Goal: Use online tool/utility: Use online tool/utility

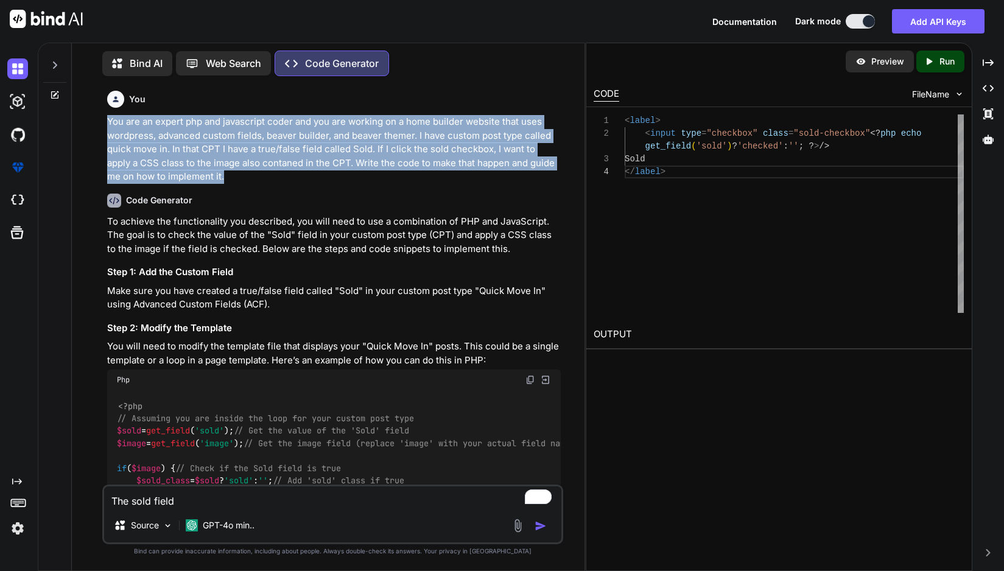
drag, startPoint x: 106, startPoint y: 119, endPoint x: 377, endPoint y: 171, distance: 275.8
click at [377, 171] on div "You You are an expert php and javascript coder and you are working on a home bu…" at bounding box center [334, 285] width 458 height 399
copy p "You are an expert php and javascript coder and you are working on a home builde…"
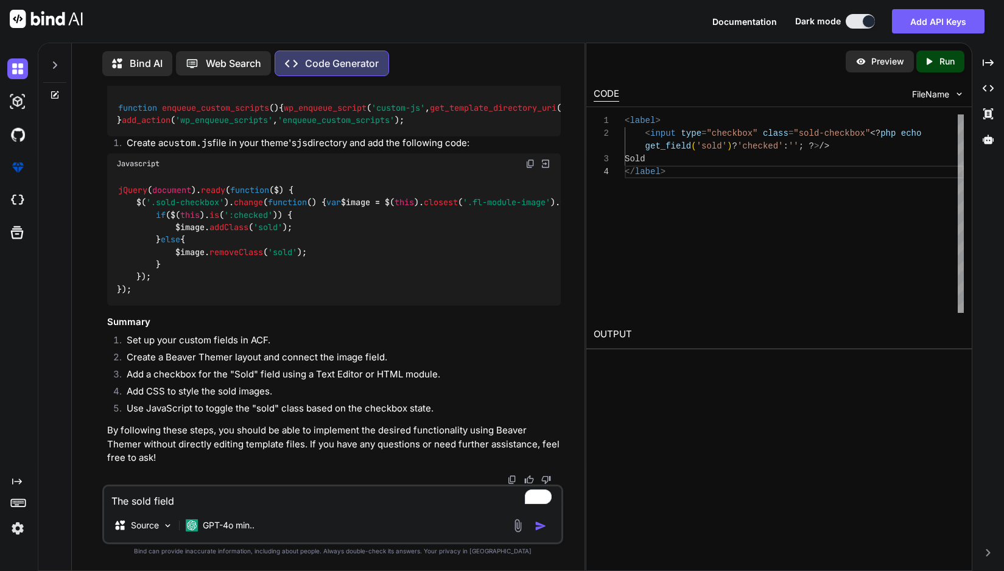
scroll to position [2185, 0]
click at [212, 500] on textarea "The sold field" at bounding box center [332, 497] width 457 height 22
click at [212, 501] on textarea "The sold field" at bounding box center [332, 497] width 457 height 22
click at [211, 502] on textarea "The sold field" at bounding box center [332, 497] width 457 height 22
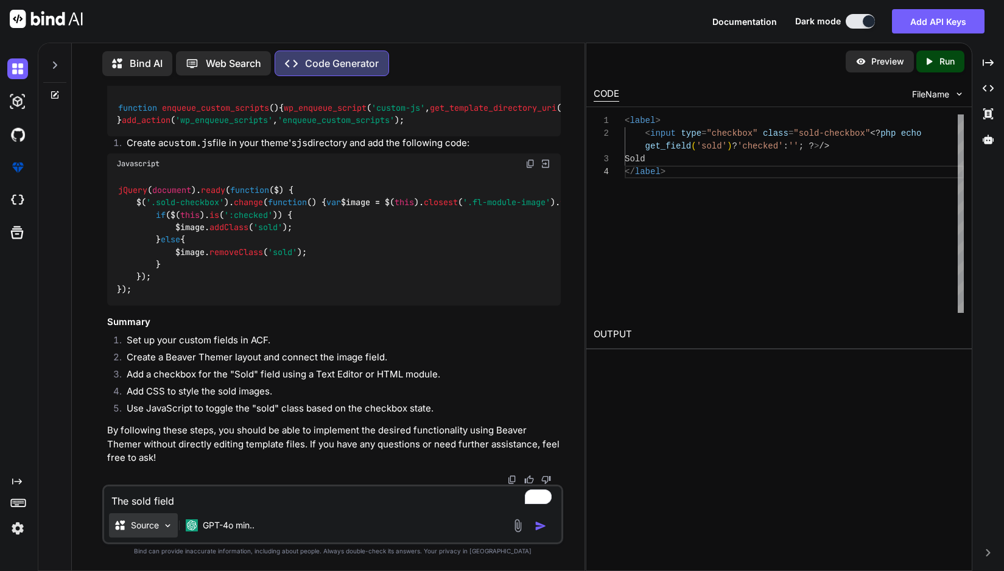
click at [163, 525] on img at bounding box center [168, 526] width 10 height 10
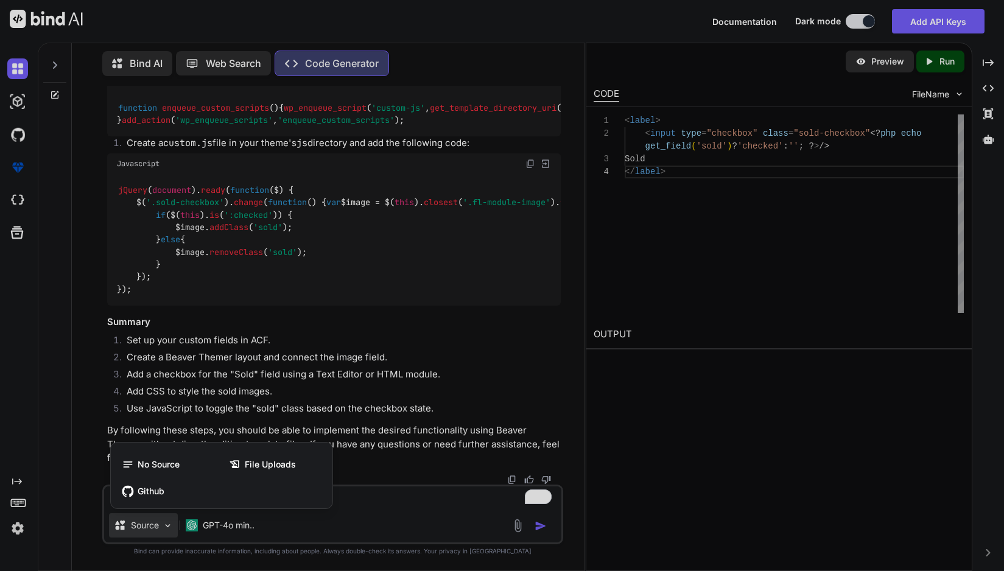
click at [373, 491] on div at bounding box center [502, 285] width 1004 height 571
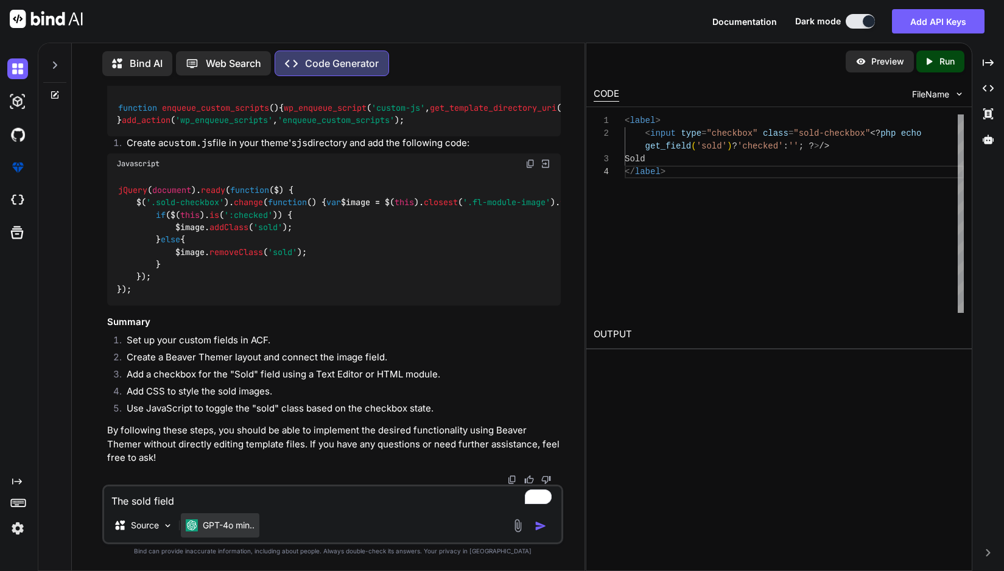
click at [238, 530] on p "GPT-4o min.." at bounding box center [229, 525] width 52 height 12
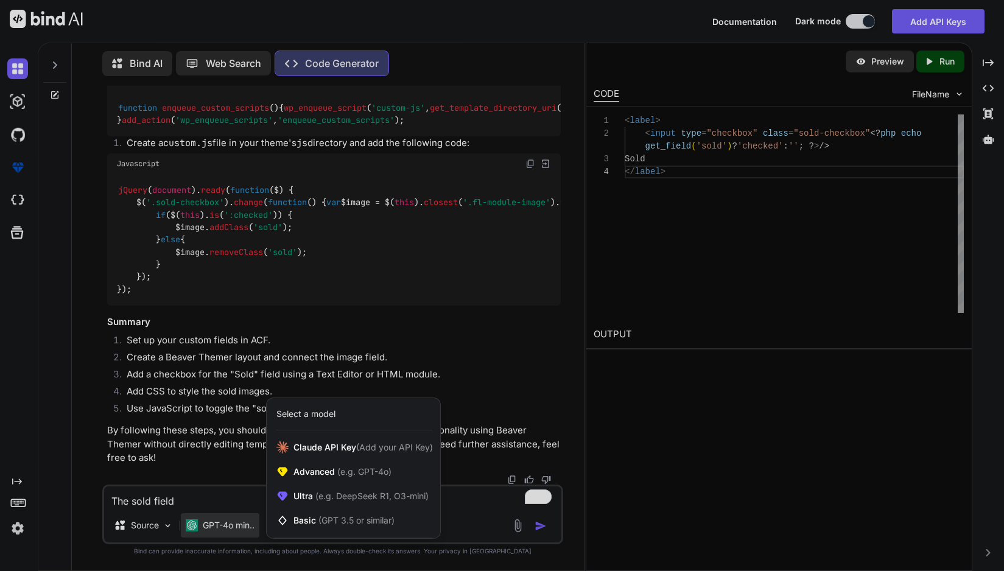
click at [234, 499] on div at bounding box center [502, 285] width 1004 height 571
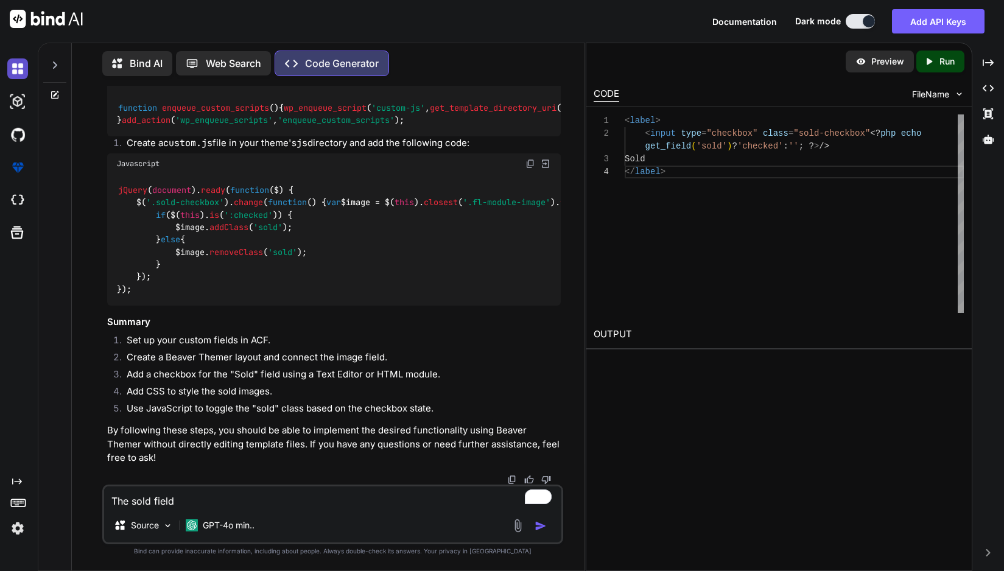
click at [15, 71] on img at bounding box center [17, 68] width 21 height 21
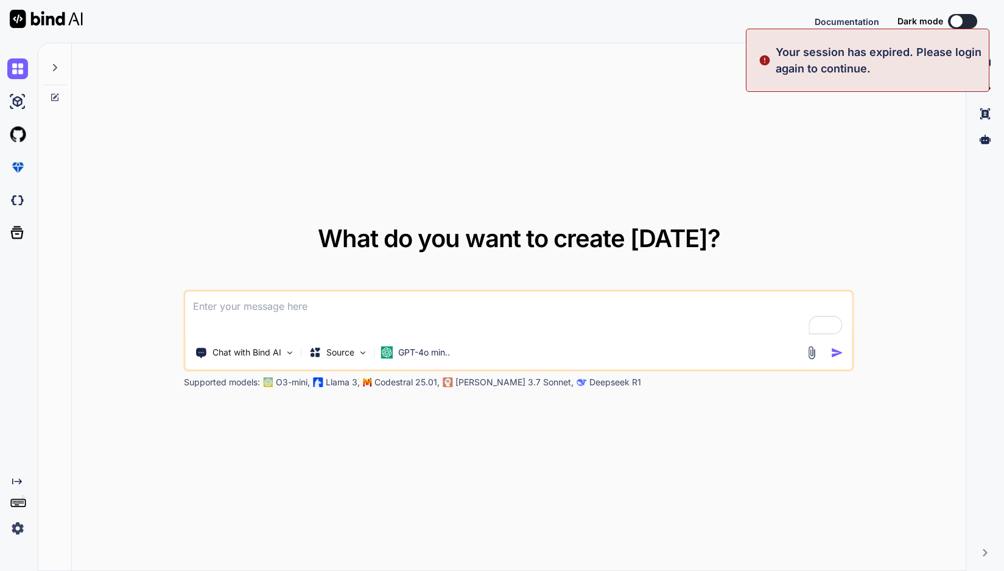
type textarea "x"
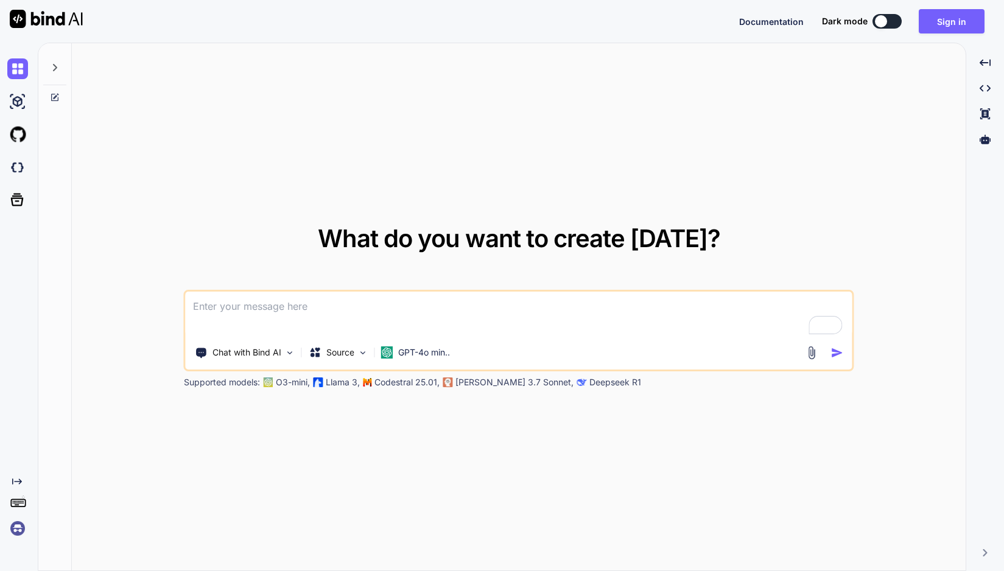
click at [830, 60] on div "What do you want to create [DATE]? Chat with Bind AI Source GPT-4o min.. Suppor…" at bounding box center [519, 307] width 894 height 528
click at [13, 528] on img at bounding box center [17, 528] width 21 height 21
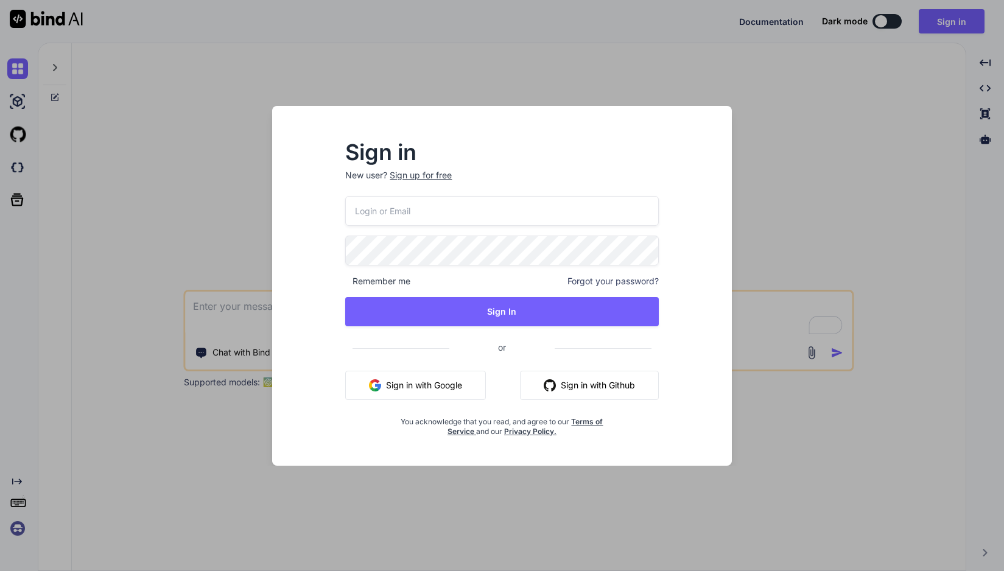
click at [461, 211] on input "email" at bounding box center [501, 211] width 313 height 30
click at [0, 570] on com-1password-button at bounding box center [0, 571] width 0 height 0
type input "[PERSON_NAME][EMAIL_ADDRESS][DOMAIN_NAME]"
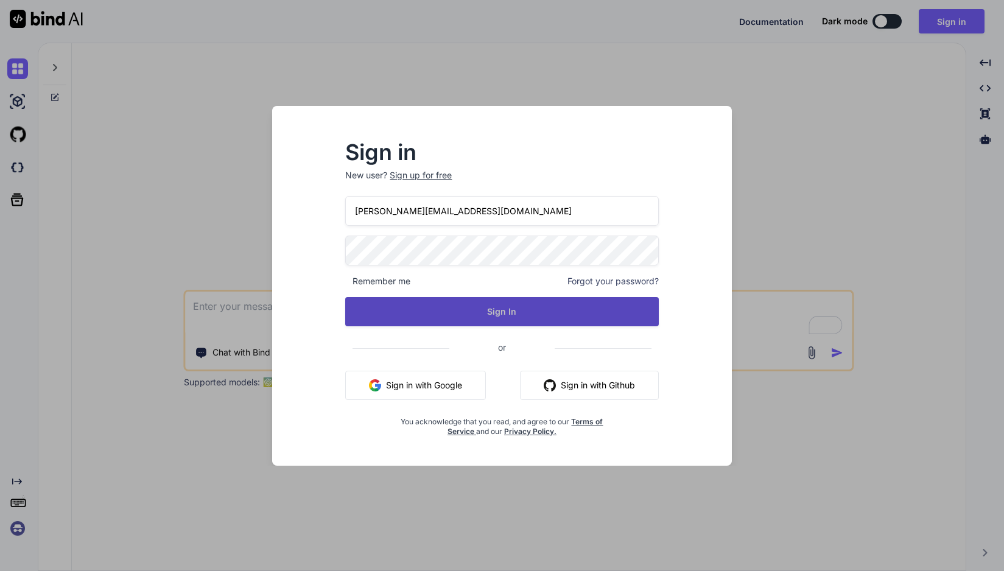
click at [455, 321] on button "Sign In" at bounding box center [501, 311] width 313 height 29
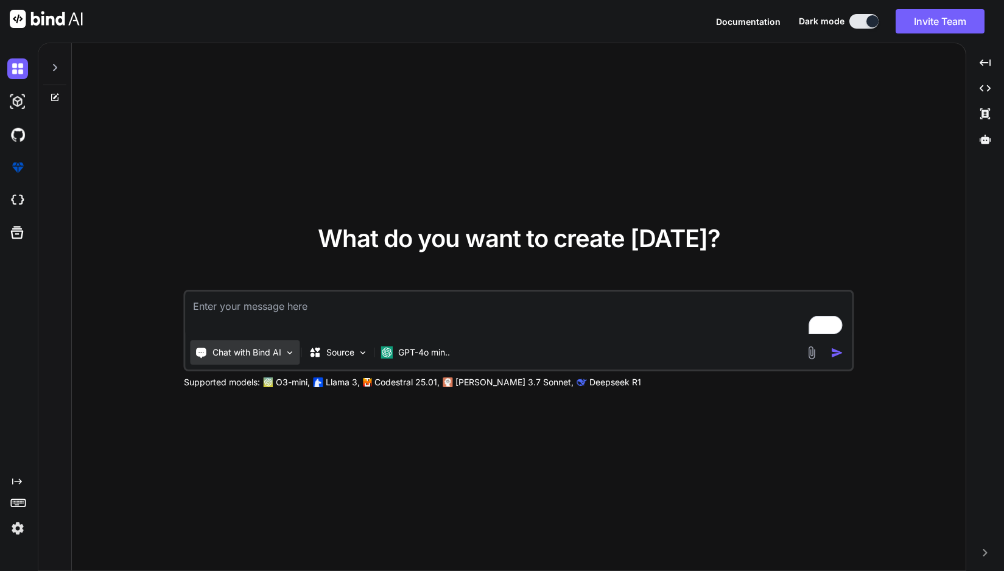
click at [279, 352] on p "Chat with Bind AI" at bounding box center [246, 352] width 69 height 12
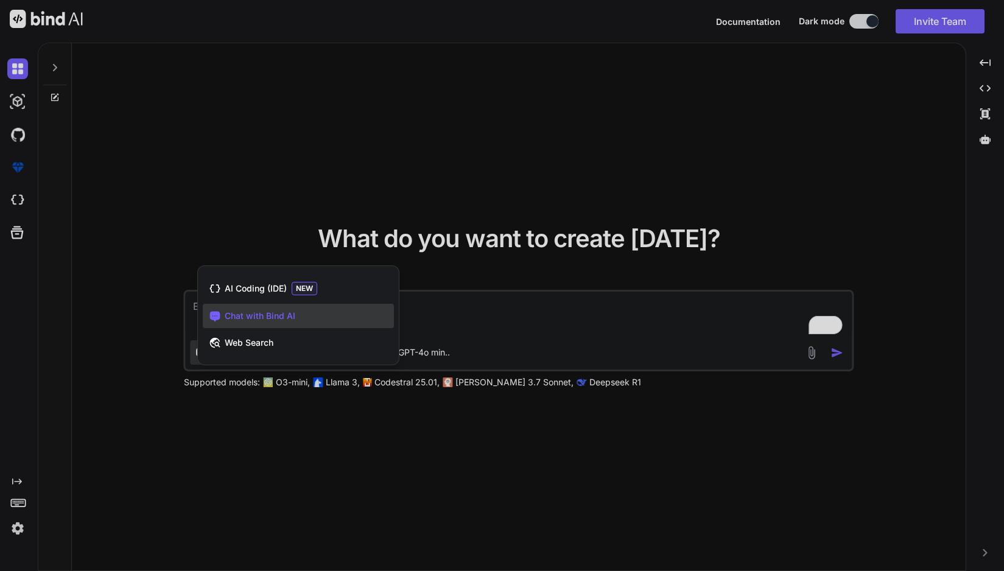
click at [564, 301] on div at bounding box center [502, 285] width 1004 height 571
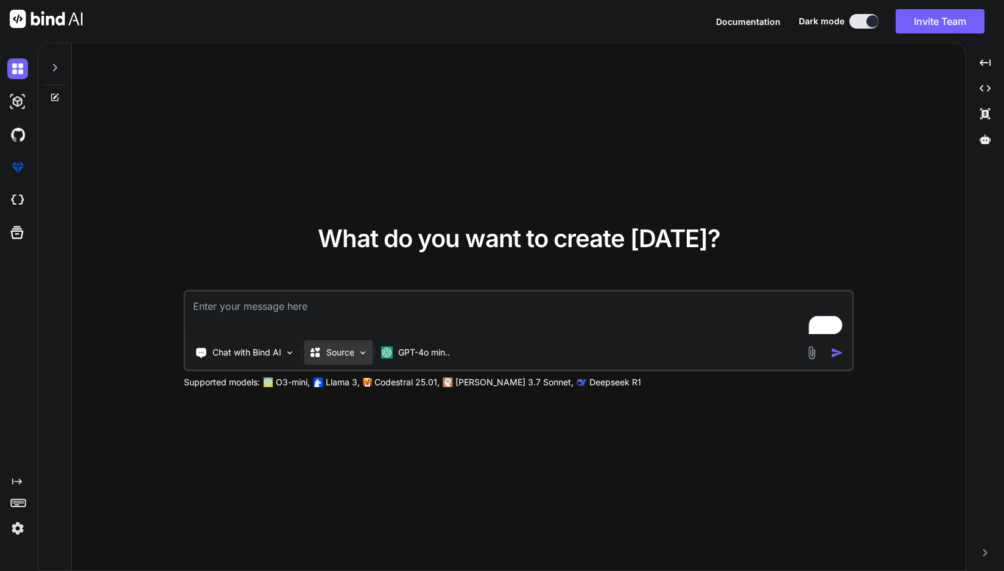
click at [323, 349] on div "Source" at bounding box center [331, 352] width 45 height 12
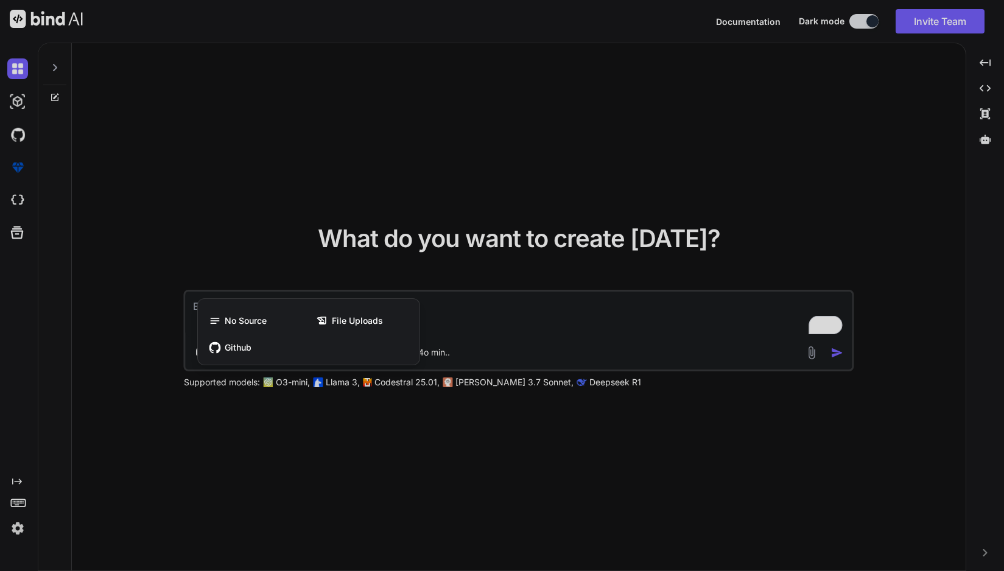
click at [474, 313] on div at bounding box center [502, 285] width 1004 height 571
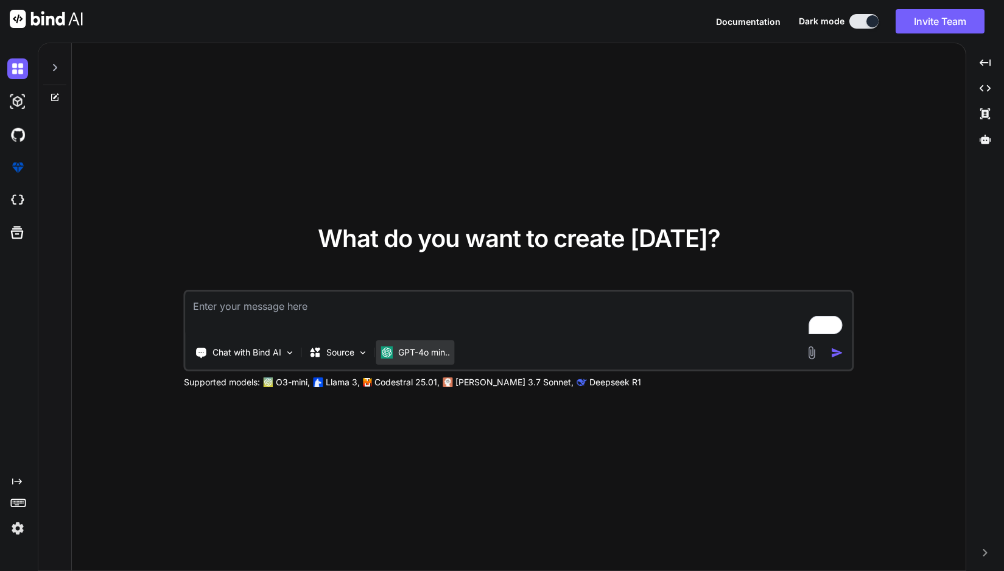
click at [446, 351] on p "GPT-4o min.." at bounding box center [424, 352] width 52 height 12
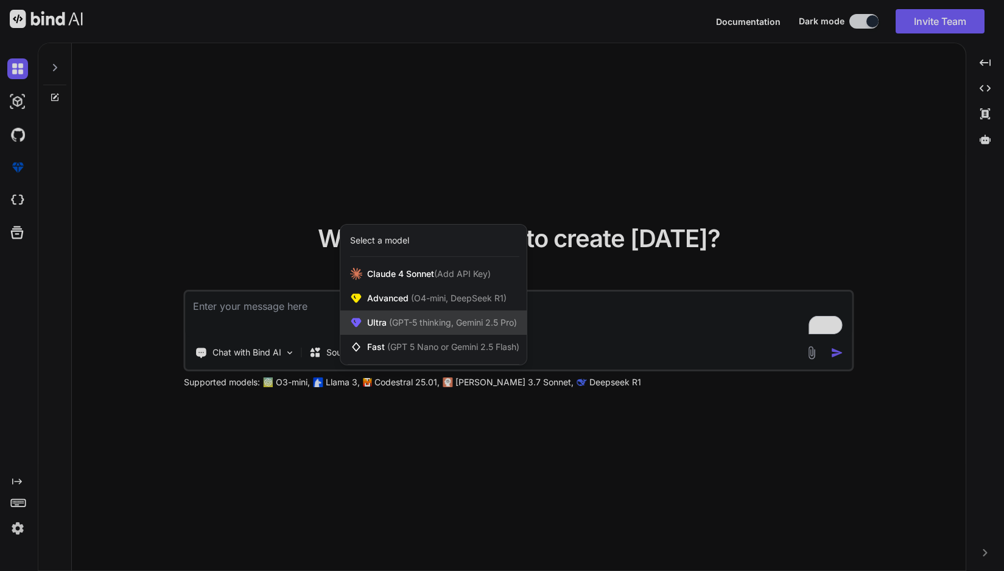
click at [478, 321] on span "(GPT-5 thinking, Gemini 2.5 Pro)" at bounding box center [452, 322] width 130 height 10
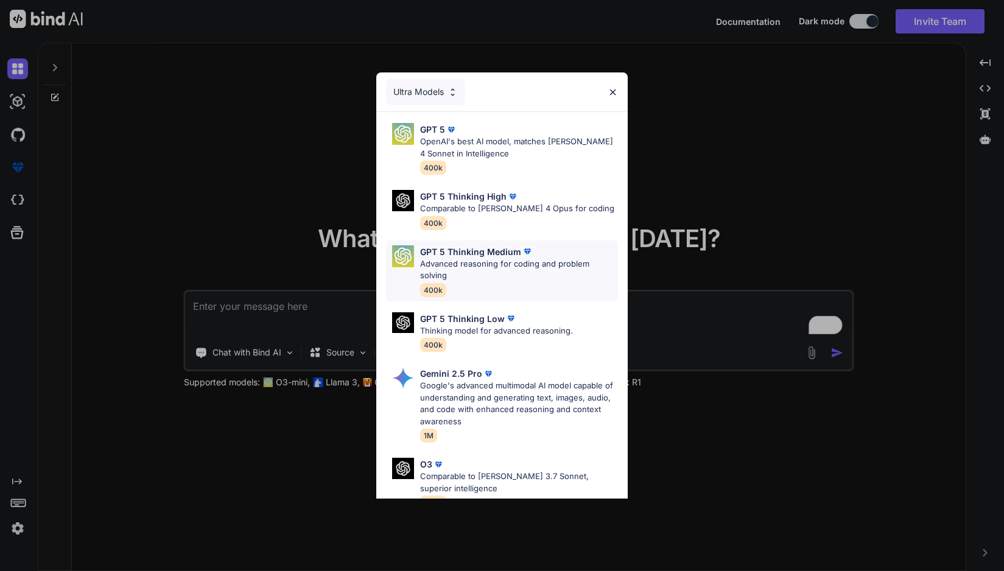
click at [535, 262] on p "Advanced reasoning for coding and problem solving" at bounding box center [518, 270] width 197 height 24
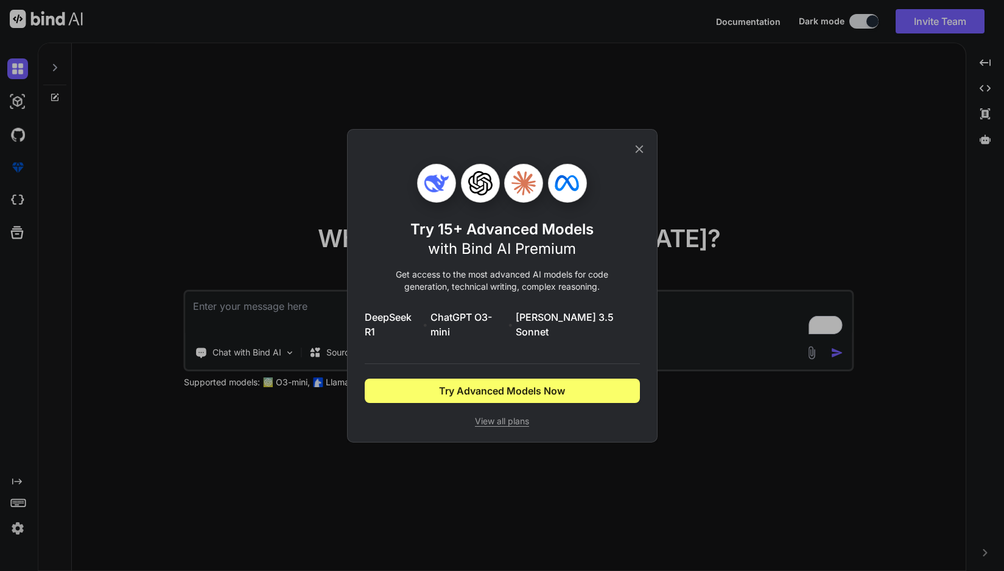
click at [639, 153] on icon at bounding box center [639, 149] width 8 height 8
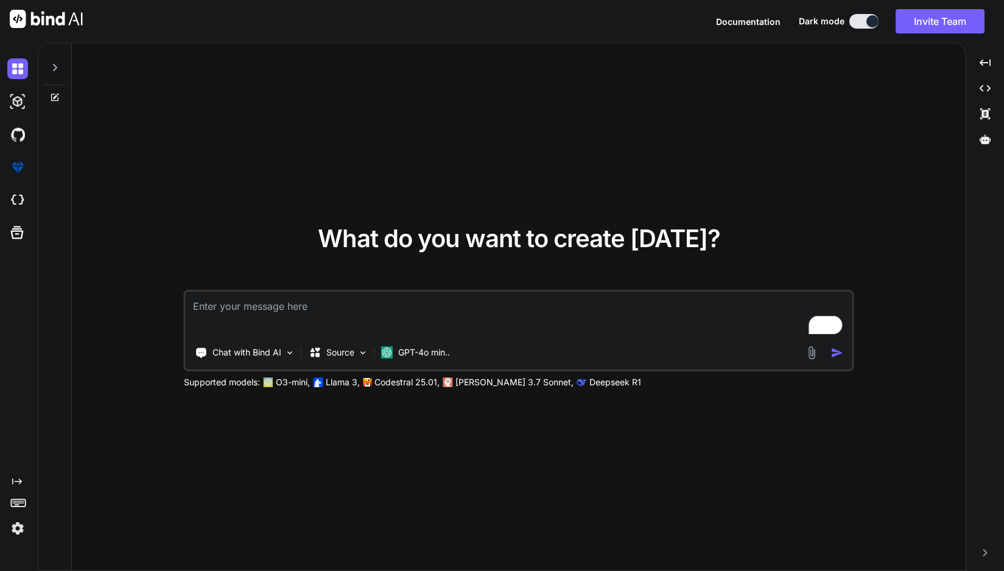
click at [283, 378] on p "O3-mini," at bounding box center [293, 382] width 34 height 12
click at [267, 384] on img at bounding box center [269, 382] width 10 height 10
click at [258, 352] on p "Chat with Bind AI" at bounding box center [246, 352] width 69 height 12
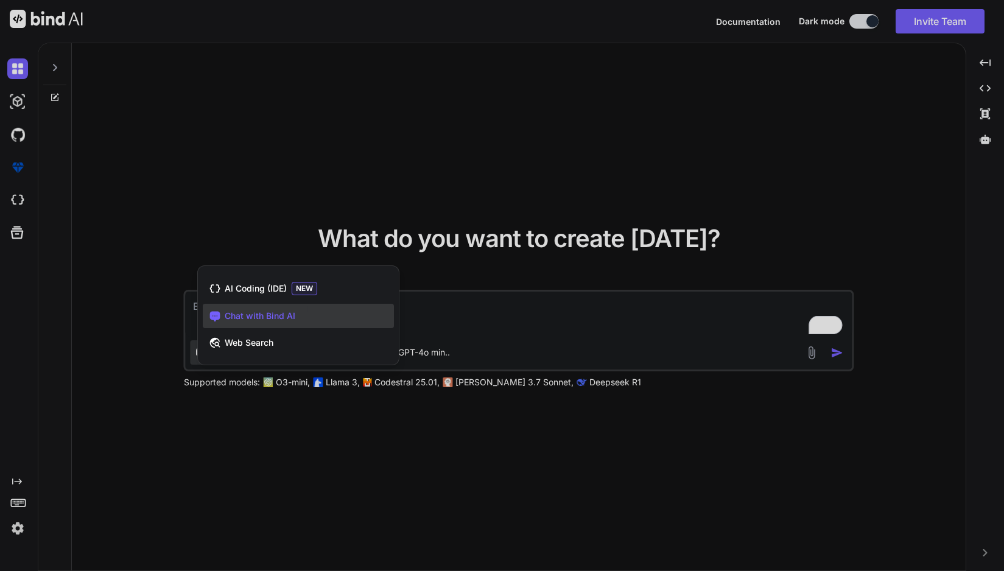
click at [446, 296] on div at bounding box center [502, 285] width 1004 height 571
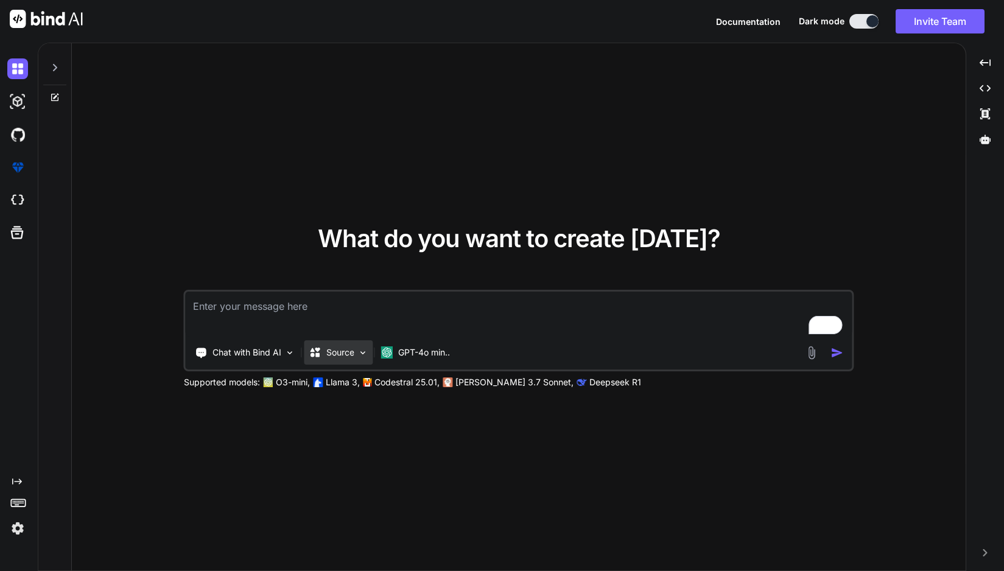
click at [354, 348] on p "Source" at bounding box center [340, 352] width 28 height 12
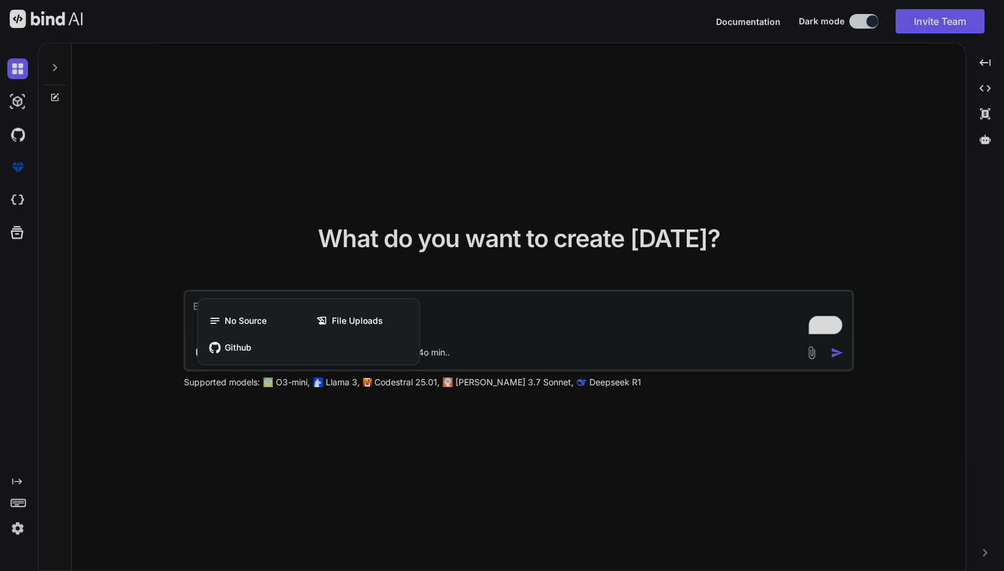
click at [524, 305] on div at bounding box center [502, 285] width 1004 height 571
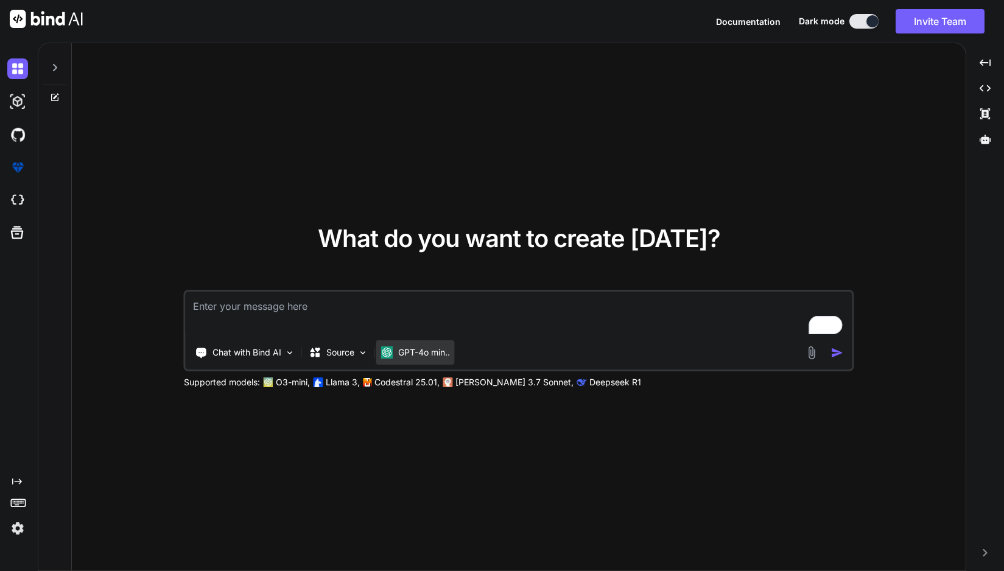
click at [430, 348] on p "GPT-4o min.." at bounding box center [424, 352] width 52 height 12
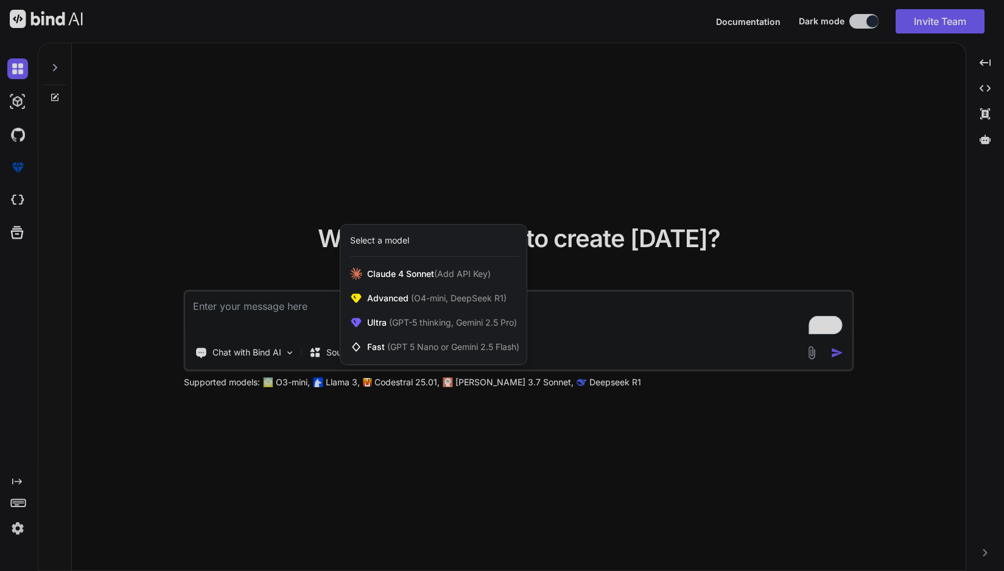
click at [426, 240] on div "Select a model" at bounding box center [434, 240] width 169 height 12
click at [541, 180] on div at bounding box center [502, 285] width 1004 height 571
type textarea "x"
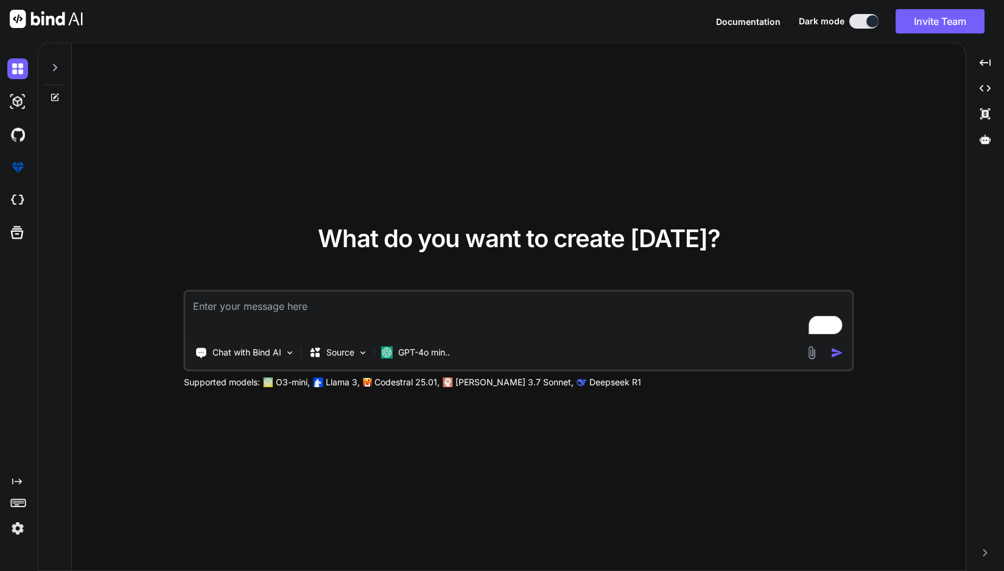
click at [326, 313] on textarea "To enrich screen reader interactions, please activate Accessibility in Grammarl…" at bounding box center [519, 314] width 667 height 45
paste textarea "chaplain-clerical-GREEN-trustful"
type textarea "chaplain-clerical-GREEN-trustful"
type textarea "x"
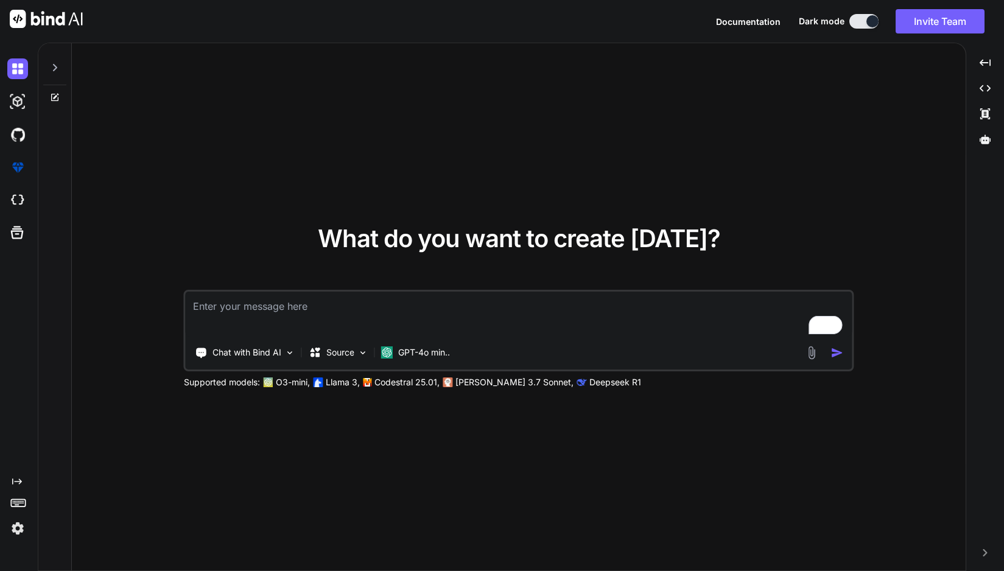
paste textarea "You are an expert php and javascript coder and you are working on a home builde…"
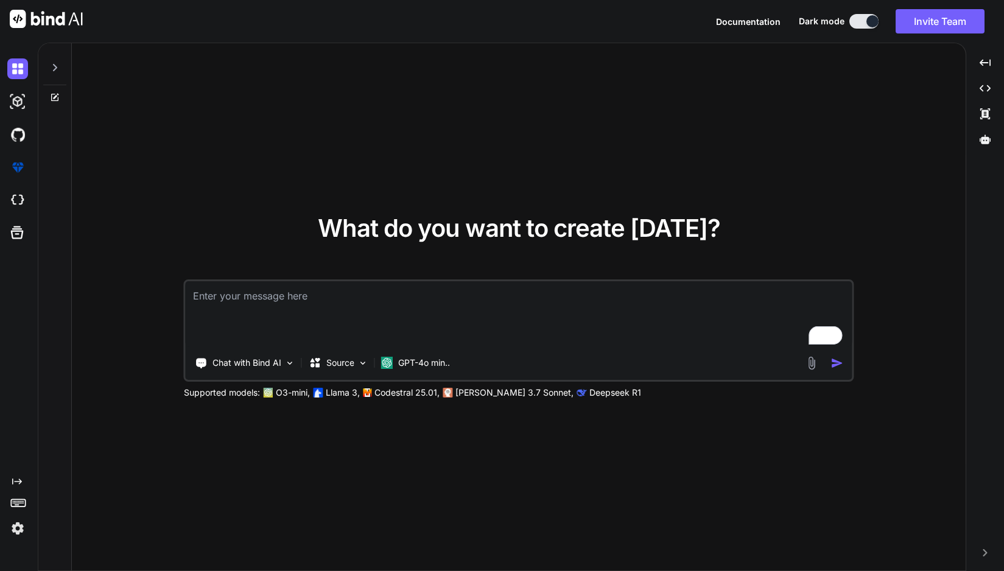
type textarea "You are an expert php and javascript coder and you are working on a home builde…"
type textarea "x"
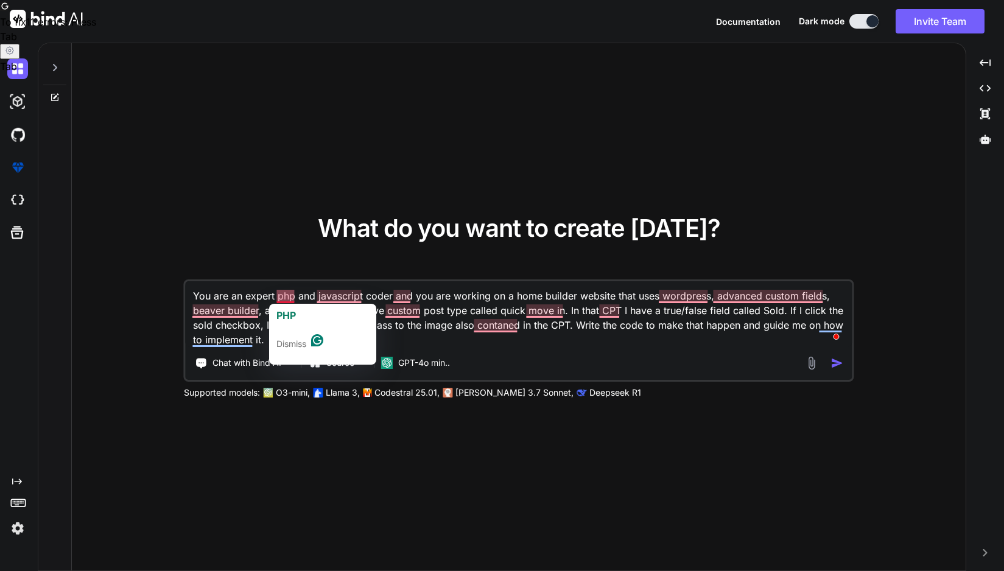
click at [277, 296] on textarea "You are an expert php and javascript coder and you are working on a home builde…" at bounding box center [519, 314] width 667 height 66
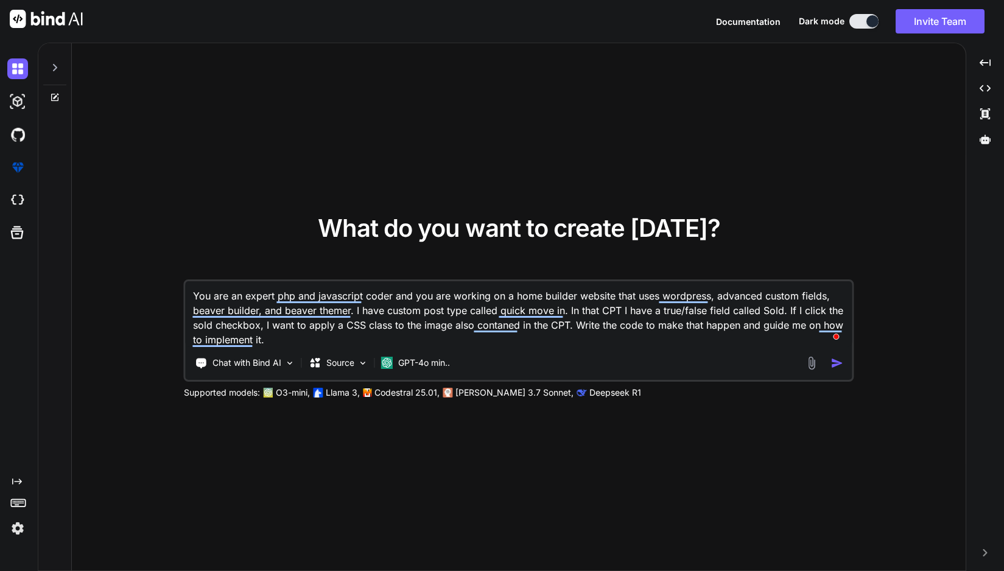
type textarea "You are an expert Wphp and javascript coder and you are working on a home build…"
type textarea "x"
type textarea "You are an expert Wophp and javascript coder and you are working on a home buil…"
type textarea "x"
type textarea "You are an expert Worphp and javascript coder and you are working on a home bui…"
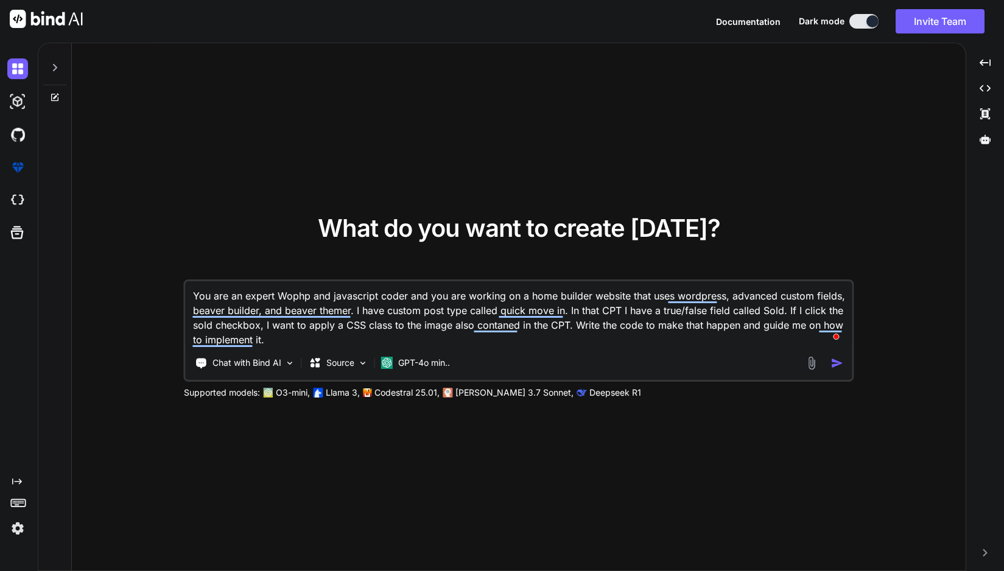
type textarea "x"
type textarea "You are an expert Wordphp and javascript coder and you are working on a home bu…"
type textarea "x"
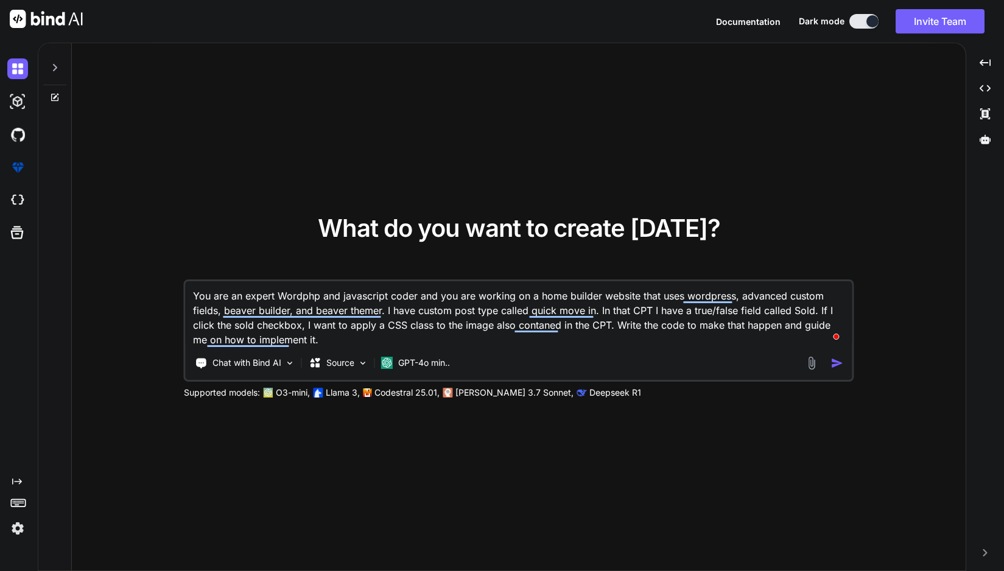
type textarea "You are an expert WordPphp and javascript coder and you are working on a home b…"
type textarea "x"
type textarea "You are an expert WordPrphp and javascript coder and you are working on a home …"
type textarea "x"
type textarea "You are an expert WordPrephp and javascript coder and you are working on a home…"
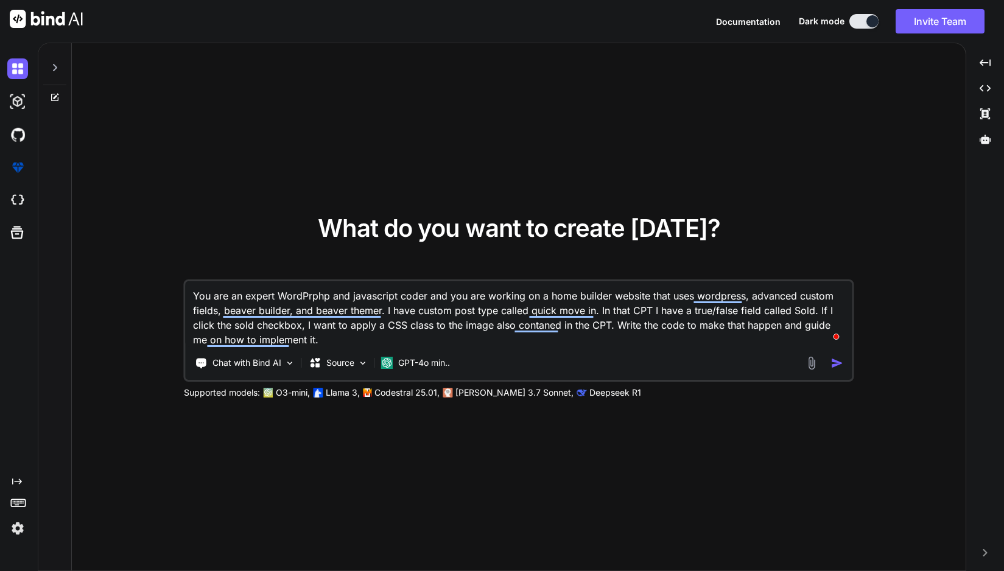
type textarea "x"
type textarea "You are an expert WordPresphp and javascript coder and you are working on a hom…"
type textarea "x"
type textarea "You are an expert WordPressphp and javascript coder and you are working on a ho…"
type textarea "x"
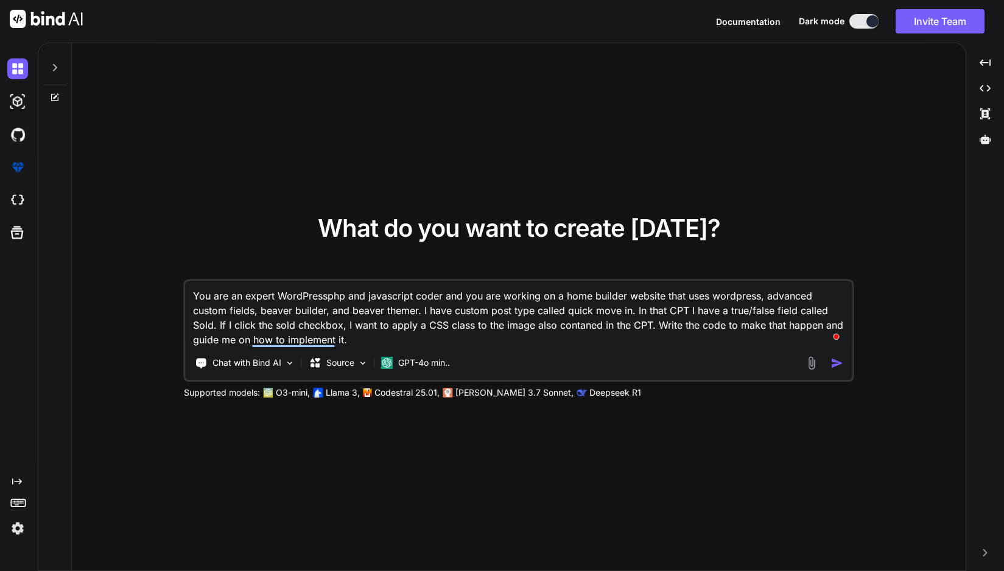
type textarea "You are an expert WordPress,php and javascript coder and you are working on a h…"
type textarea "x"
type textarea "You are an expert WordPress, php and javascript coder and you are working on a …"
type textarea "x"
type textarea "You are an expert WordPress, php and javascript oder and you are working on a h…"
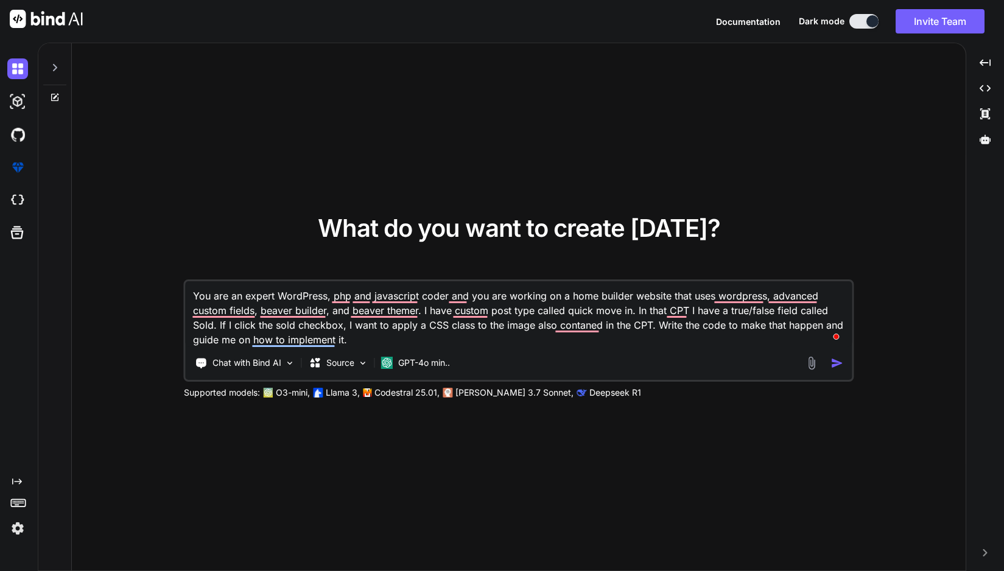
type textarea "x"
type textarea "You are an expert WordPress, php and javascript der and you are working on a ho…"
type textarea "x"
type textarea "You are an expert WordPress, php and javascript er and you are working on a hom…"
type textarea "x"
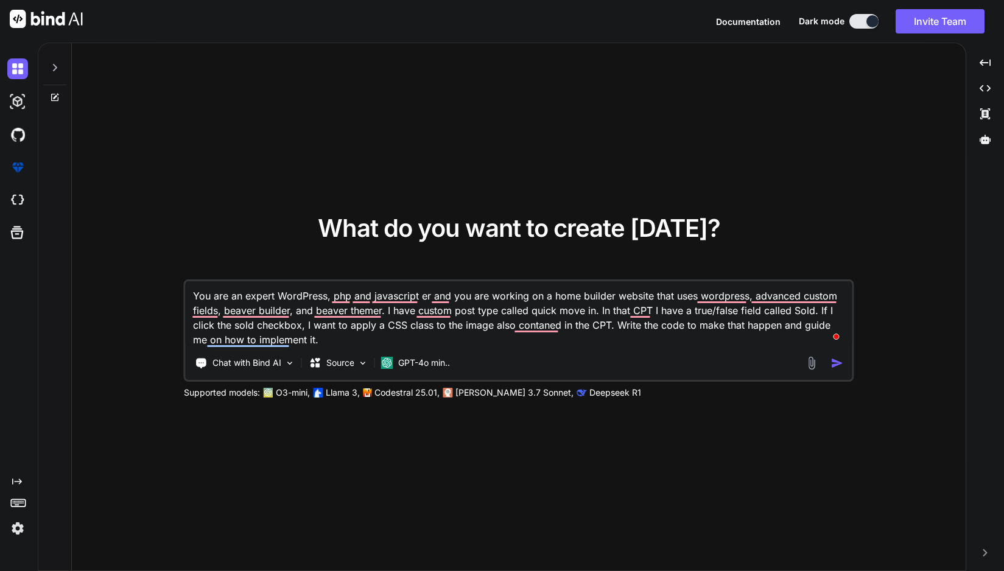
type textarea "You are an expert WordPress, php and javascript r and you are working on a home…"
type textarea "x"
type textarea "You are an expert WordPress, php and javascript and you are working on a home b…"
type textarea "x"
type textarea "You are an expert WordPress, php and javascript d and you are working on a home…"
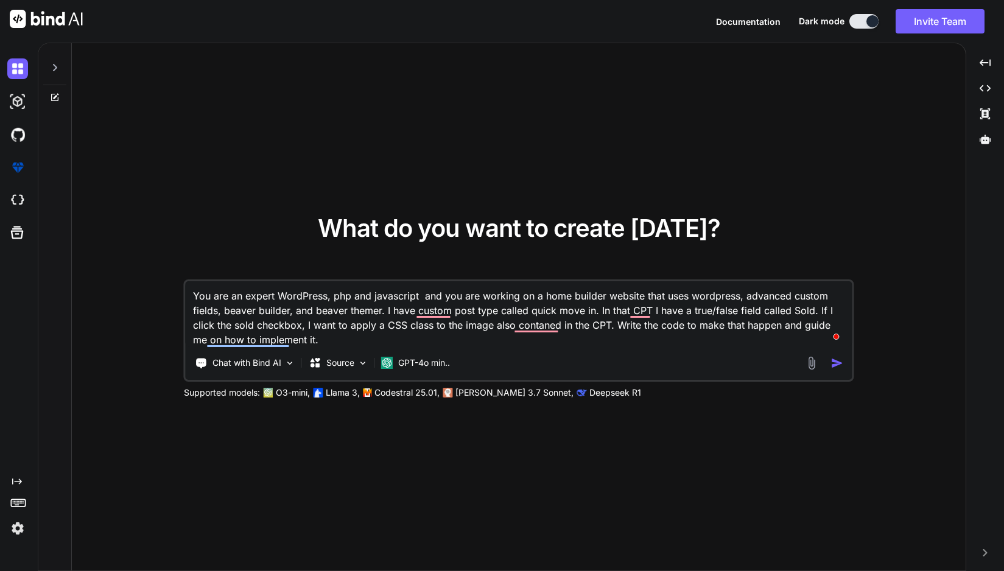
type textarea "x"
type textarea "You are an expert WordPress, php and javascript de and you are working on a hom…"
type textarea "x"
type textarea "You are an expert WordPress, php and javascript dev and you are working on a ho…"
type textarea "x"
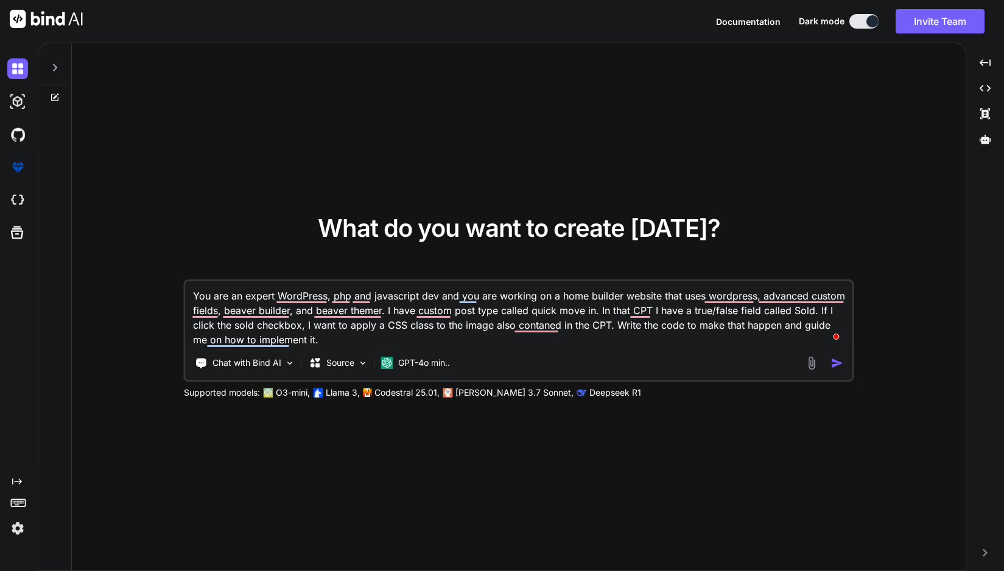
type textarea "You are an expert WordPress, php and javascript devd and you are working on a h…"
type textarea "x"
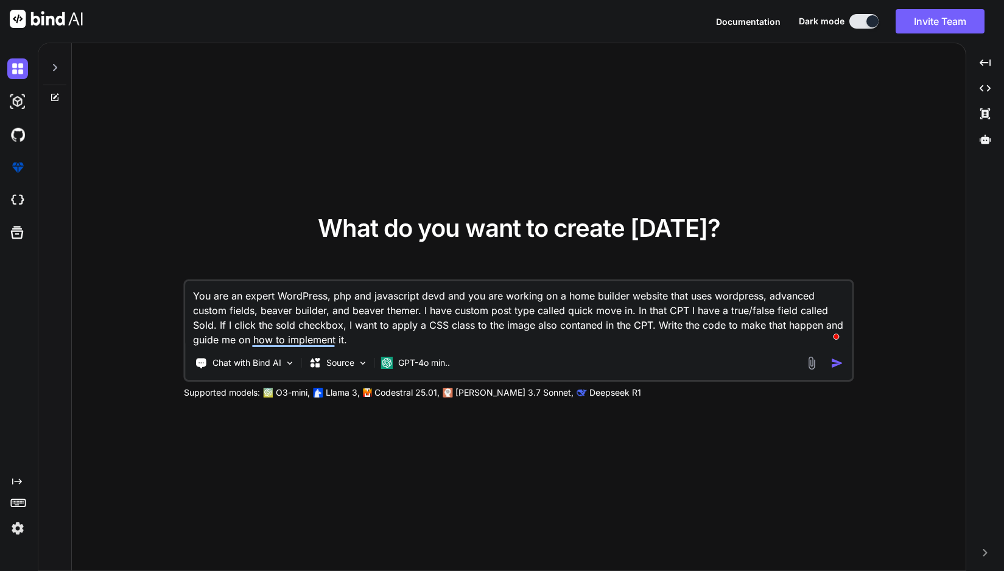
type textarea "You are an expert WordPress, php and javascript devdl and you are working on a …"
type textarea "x"
type textarea "You are an expert WordPress, php and javascript devd and you are working on a h…"
type textarea "x"
type textarea "You are an expert WordPress, php and javascript dev and you are working on a ho…"
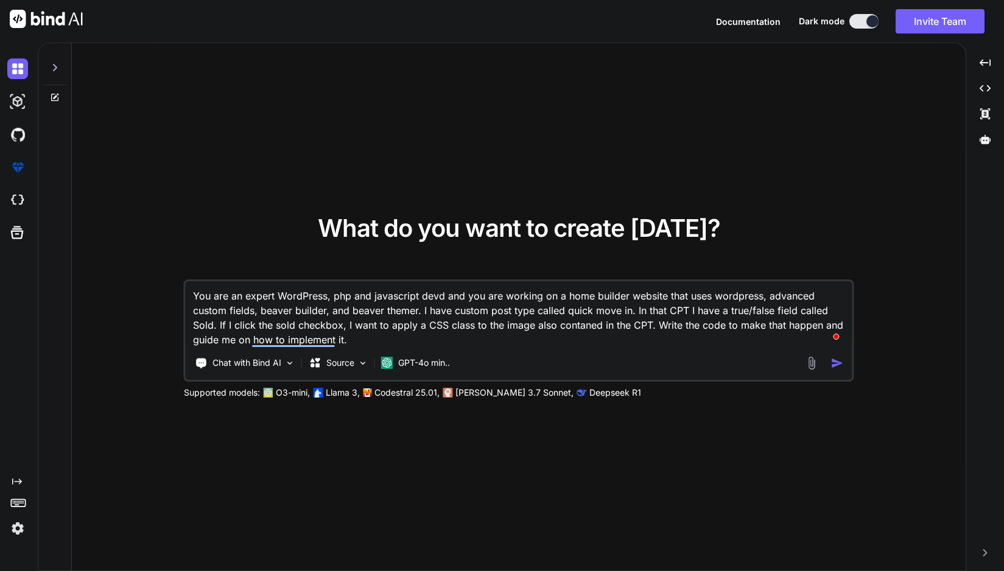
type textarea "x"
type textarea "You are an expert WordPress, php and javascript deve and you are working on a h…"
type textarea "x"
type textarea "You are an expert WordPress, php and javascript devel and you are working on a …"
type textarea "x"
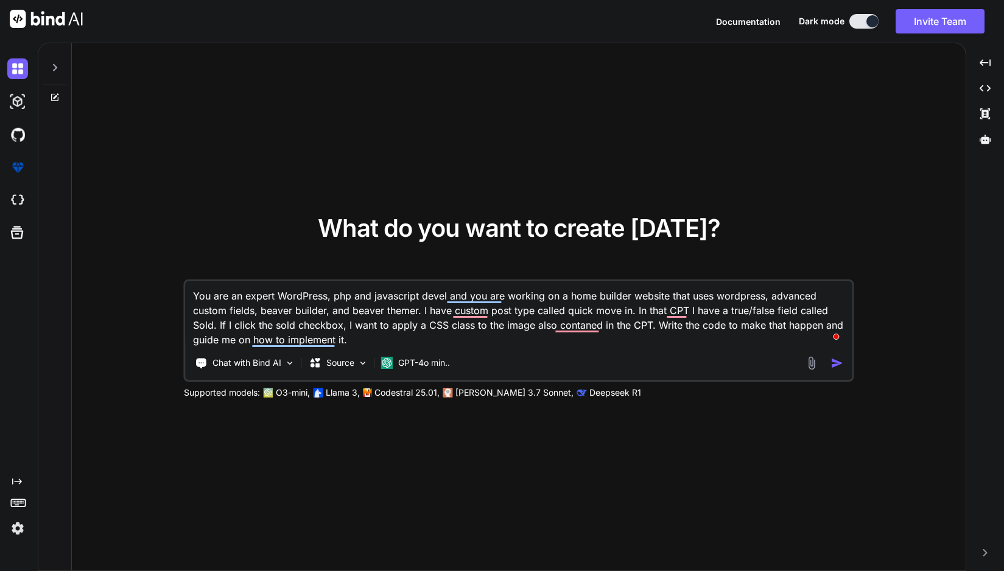
type textarea "You are an expert WordPress, php and javascript develo and you are working on a…"
type textarea "x"
type textarea "You are an expert WordPress, php and javascript develop and you are working on …"
type textarea "x"
type textarea "You are an expert WordPress, php and javascript develope and you are working on…"
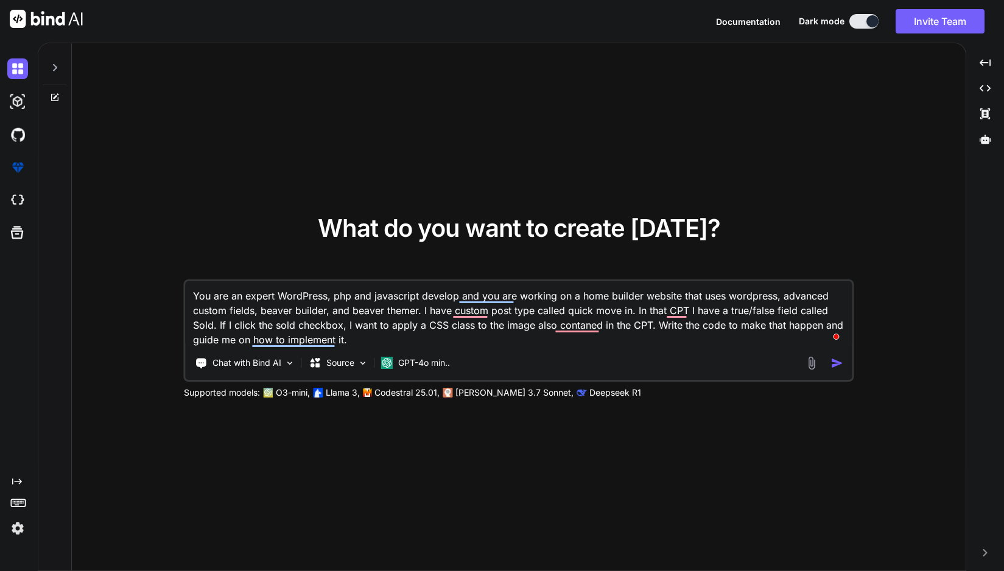
type textarea "x"
type textarea "You are an expert WordPress, php and javascript developer and you are working o…"
type textarea "x"
type textarea "You are an expert WordPress, php and javascript developer and you are working o…"
type textarea "x"
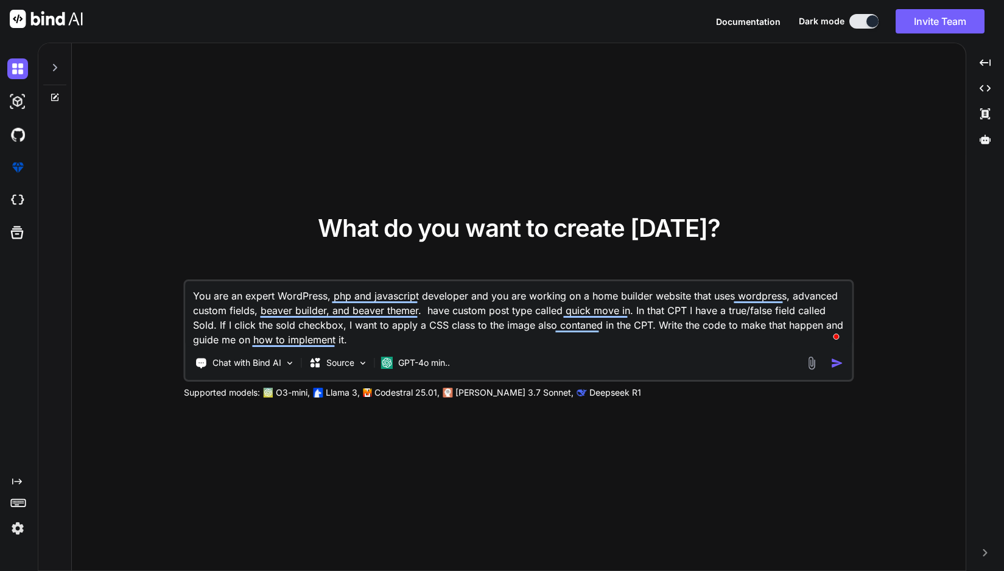
type textarea "You are an expert WordPress, php and javascript developer and you are working o…"
type textarea "x"
type textarea "You are an expert WordPress, php and javascript developer and you are working o…"
type textarea "x"
type textarea "You are an expert WordPress, php and javascript developer and you are working o…"
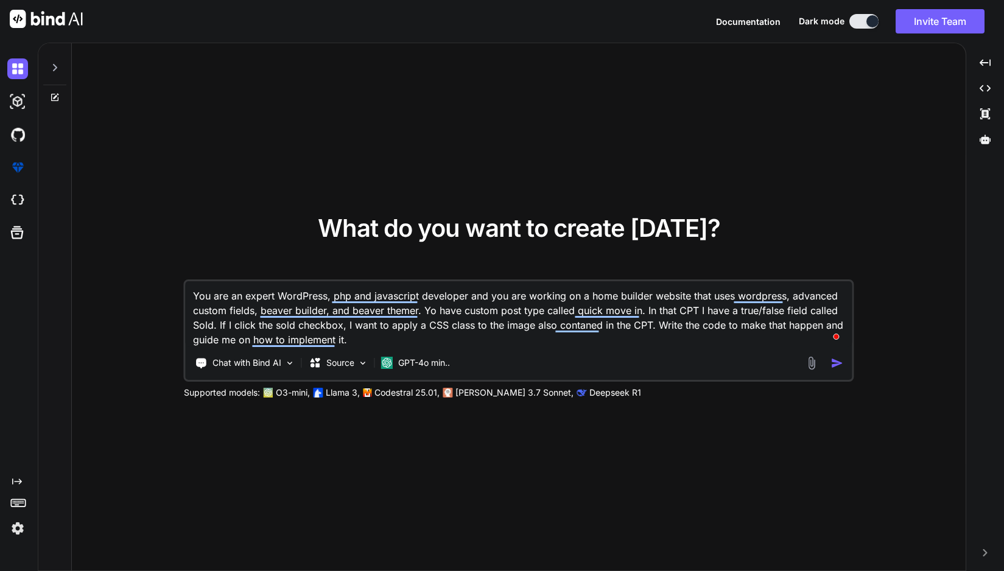
type textarea "x"
type textarea "You are an expert WordPress, php and javascript developer and you are working o…"
type textarea "x"
type textarea "You are an expert WordPress, php and javascript developer and you are working o…"
type textarea "x"
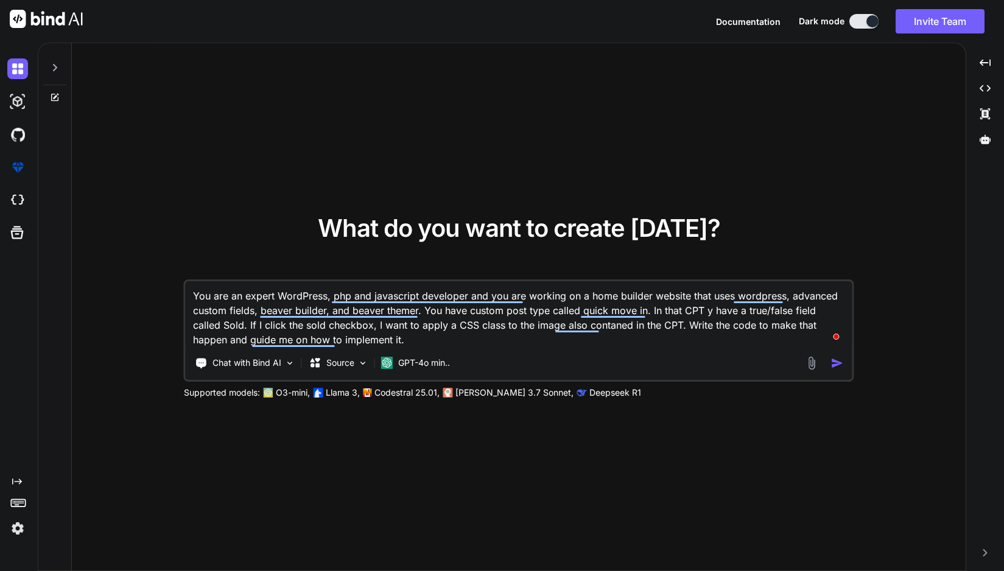
type textarea "You are an expert WordPress, php and javascript developer and you are working o…"
type textarea "x"
type textarea "You are an expert WordPress, php and javascript developer and you are working o…"
type textarea "x"
type textarea "You are an expert WordPress, php and javascript developer and you are working o…"
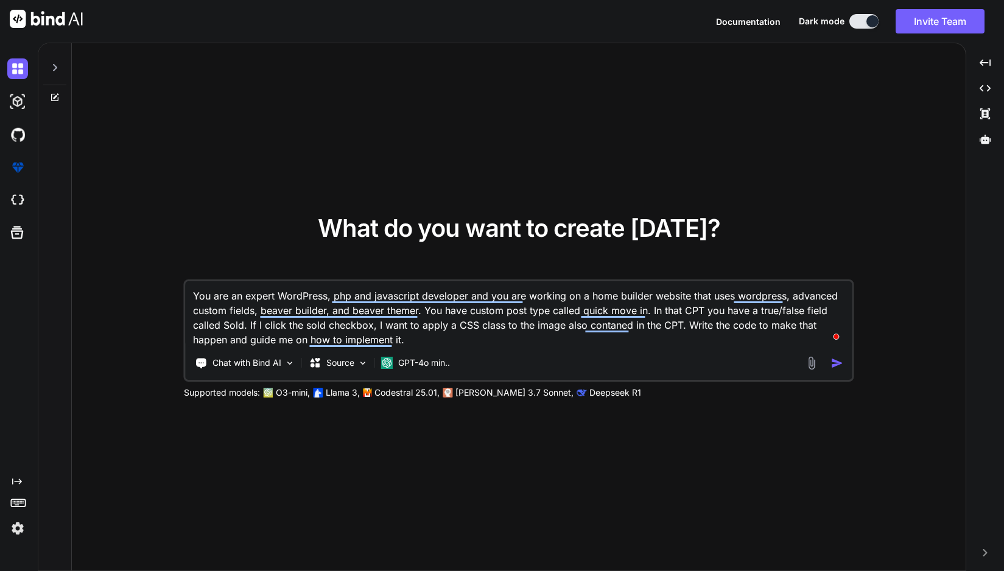
type textarea "x"
type textarea "You are an expert WordPress, php and javascript developer and you are working o…"
type textarea "x"
type textarea "You are an expert WordPress, php and javascript developer and you are working o…"
type textarea "x"
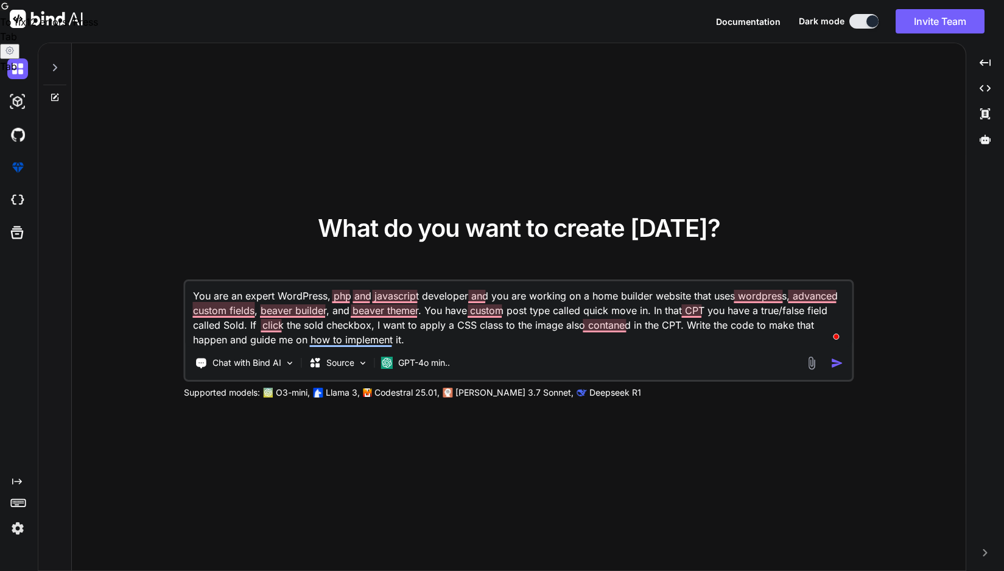
type textarea "You are an expert WordPress, php and javascript developer and you are working o…"
type textarea "x"
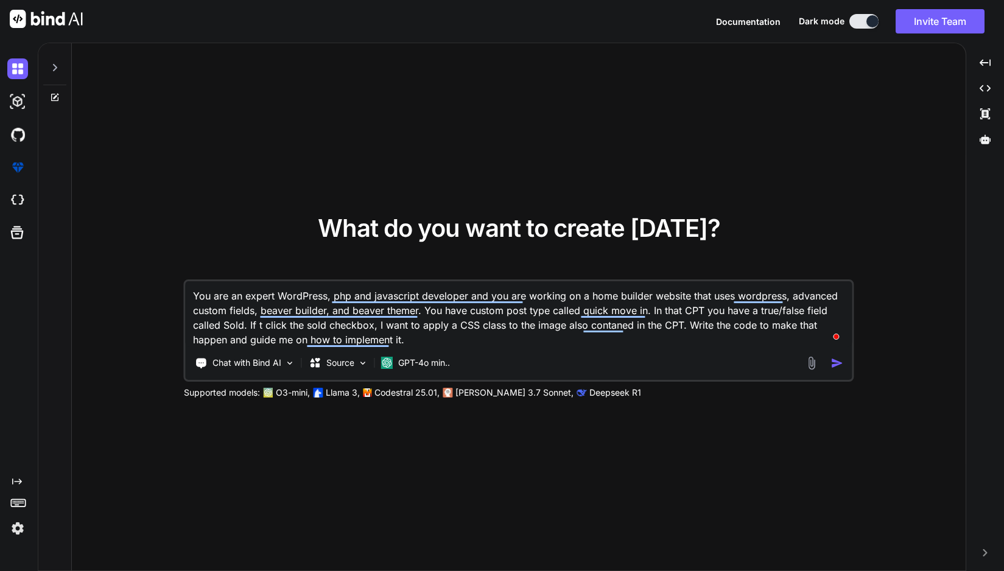
type textarea "You are an expert WordPress, php and javascript developer and you are working o…"
type textarea "x"
type textarea "You are an expert WordPress, php and javascript developer and you are working o…"
type textarea "x"
type textarea "You are an expert WordPress, php and javascript developer and you are working o…"
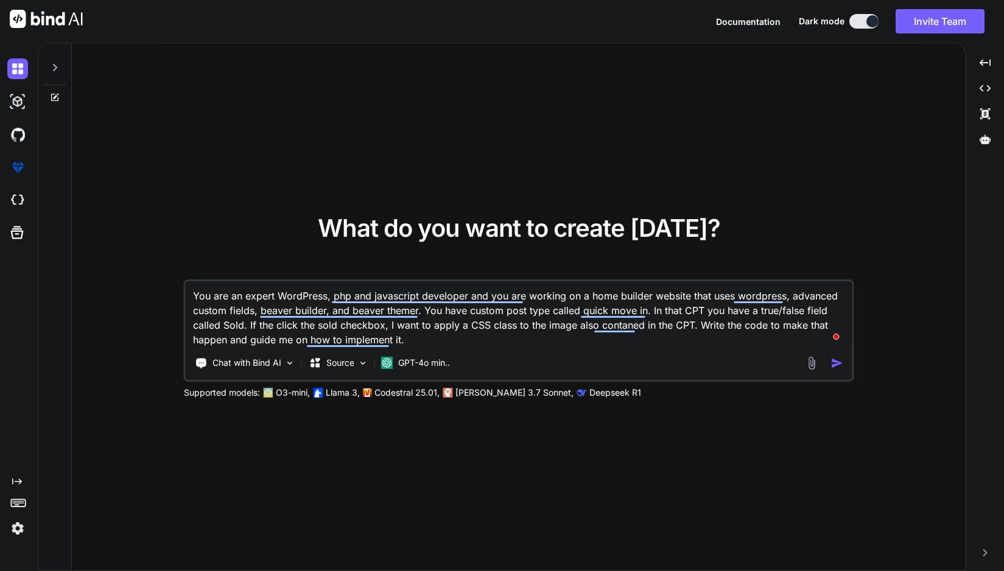
type textarea "x"
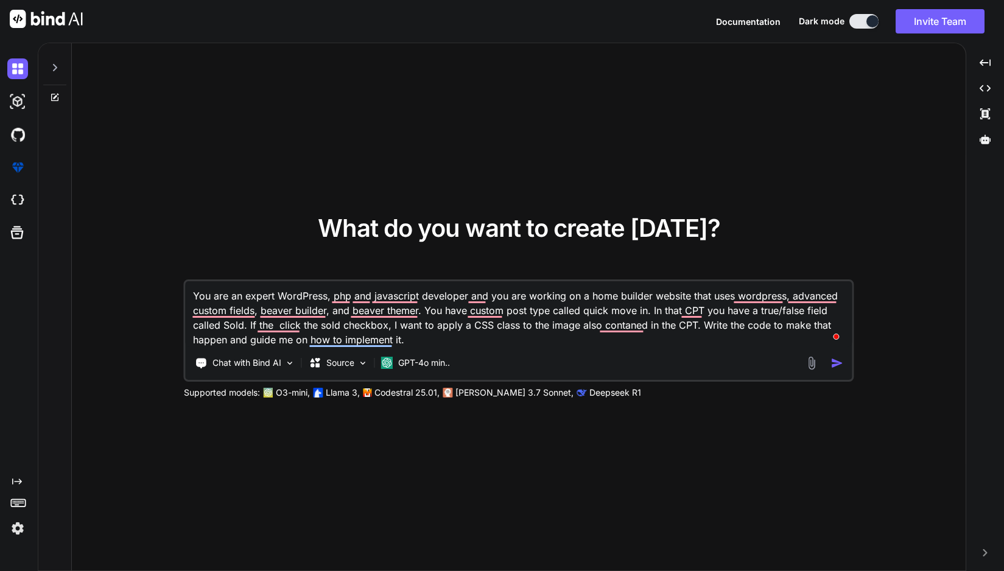
type textarea "You are an expert WordPress, php and javascript developer and you are working o…"
type textarea "x"
type textarea "You are an expert WordPress, php and javascript developer and you are working o…"
type textarea "x"
type textarea "You are an expert WordPress, php and javascript developer and you are working o…"
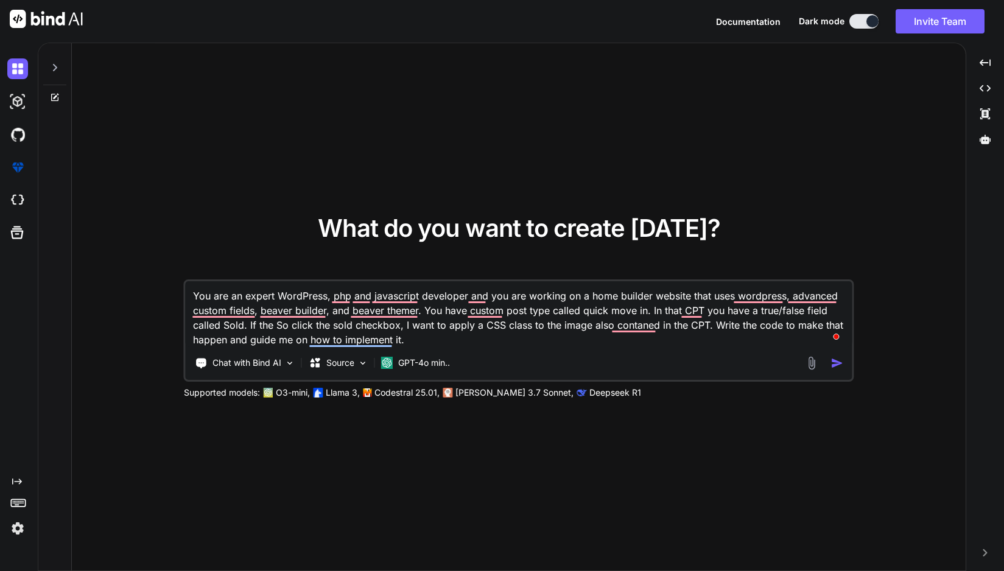
type textarea "x"
type textarea "You are an expert WordPress, php and javascript developer and you are working o…"
type textarea "x"
type textarea "You are an expert WordPress, php and javascript developer and you are working o…"
type textarea "x"
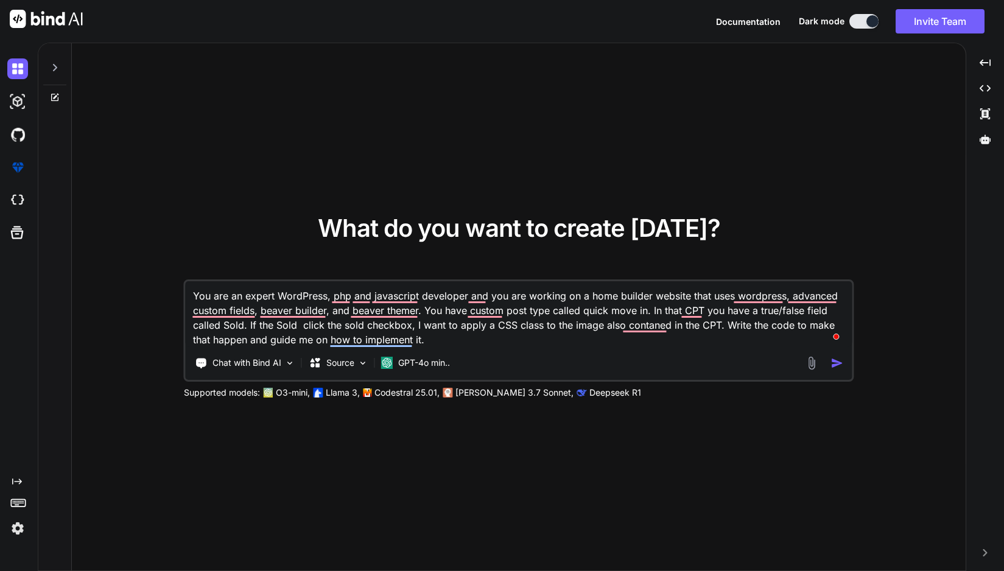
type textarea "You are an expert WordPress, php and javascript developer and you are working o…"
type textarea "x"
type textarea "You are an expert WordPress, php and javascript developer and you are working o…"
type textarea "x"
type textarea "You are an expert WordPress, php and javascript developer and you are working o…"
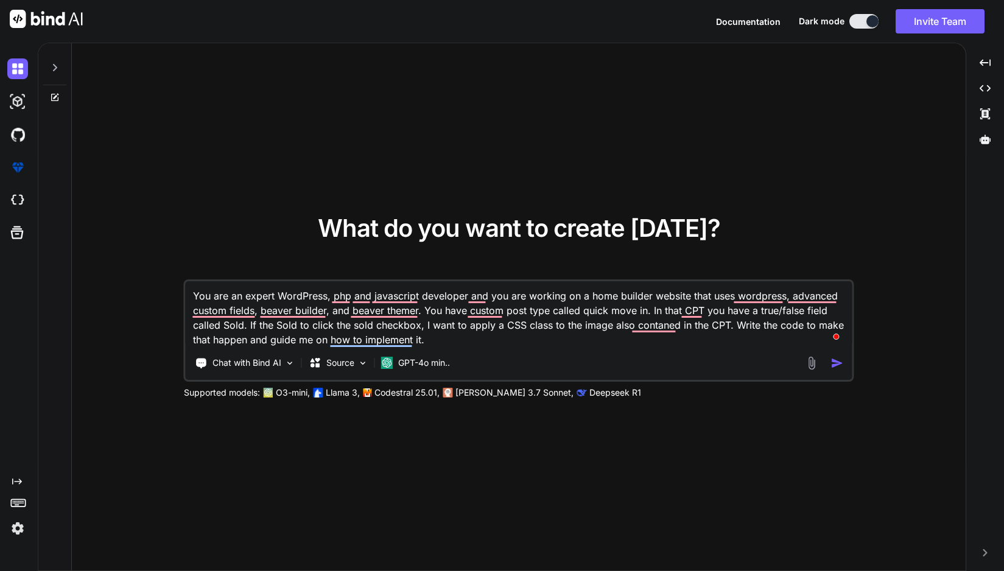
type textarea "x"
type textarea "You are an expert WordPress, php and javascript developer and you are working o…"
type textarea "x"
type textarea "You are an expert WordPress, php and javascript developer and you are working o…"
type textarea "x"
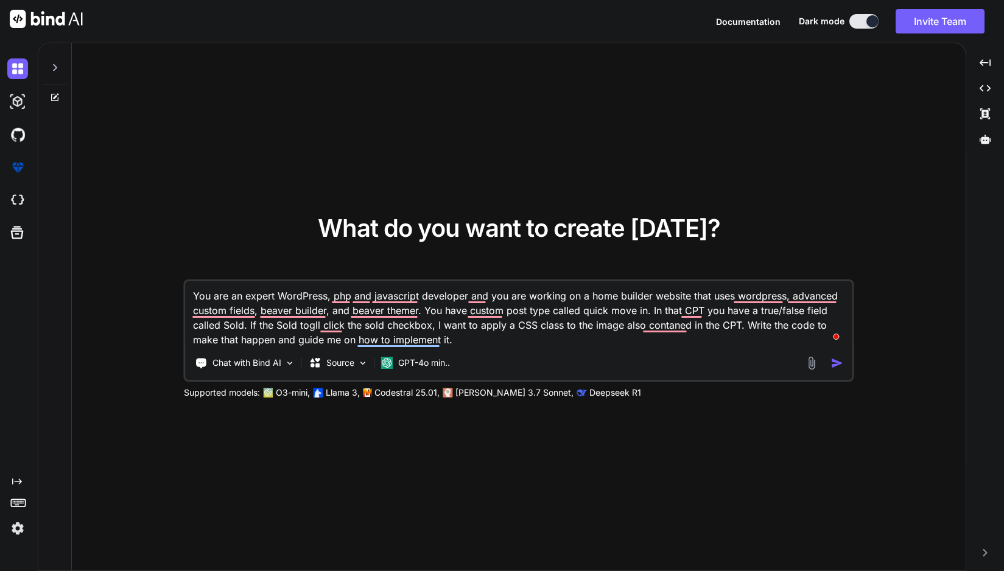
type textarea "You are an expert WordPress, php and javascript developer and you are working o…"
type textarea "x"
type textarea "You are an expert WordPress, php and javascript developer and you are working o…"
type textarea "x"
type textarea "You are an expert WordPress, php and javascript developer and you are working o…"
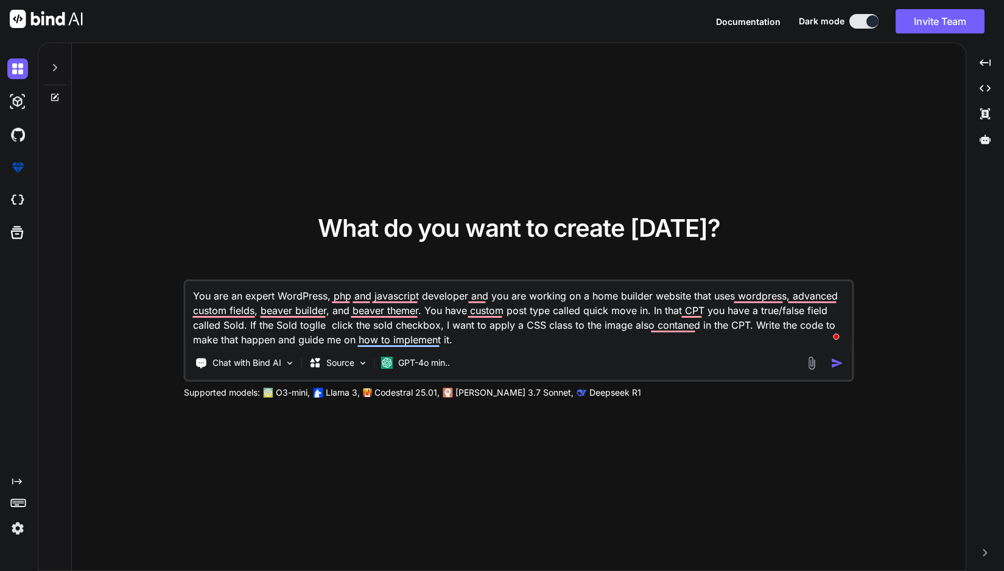
type textarea "x"
type textarea "You are an expert WordPress, php and javascript developer and you are working o…"
type textarea "x"
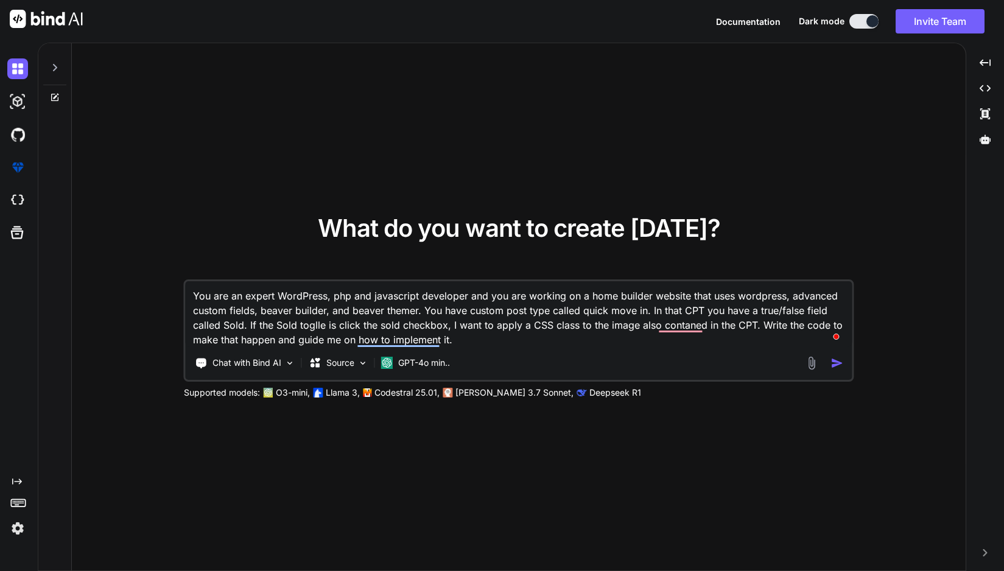
type textarea "You are an expert WordPress, php and javascript developer and you are working o…"
type textarea "x"
type textarea "You are an expert WordPress, php and javascript developer and you are working o…"
type textarea "x"
type textarea "You are an expert WordPress, php and javascript developer and you are working o…"
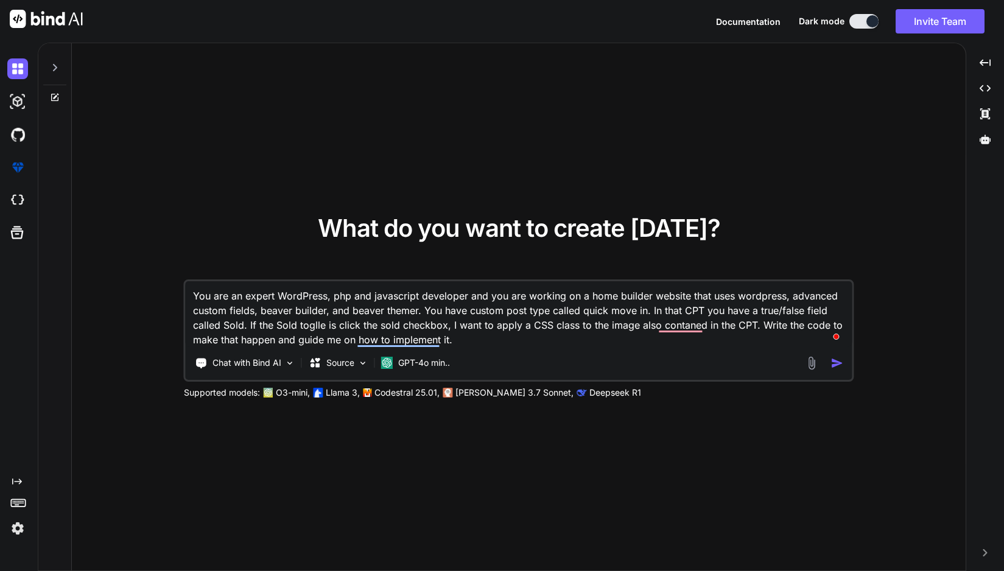
type textarea "x"
type textarea "You are an expert WordPress, php and javascript developer and you are working o…"
type textarea "x"
type textarea "You are an expert WordPress, php and javascript developer and you are working o…"
type textarea "x"
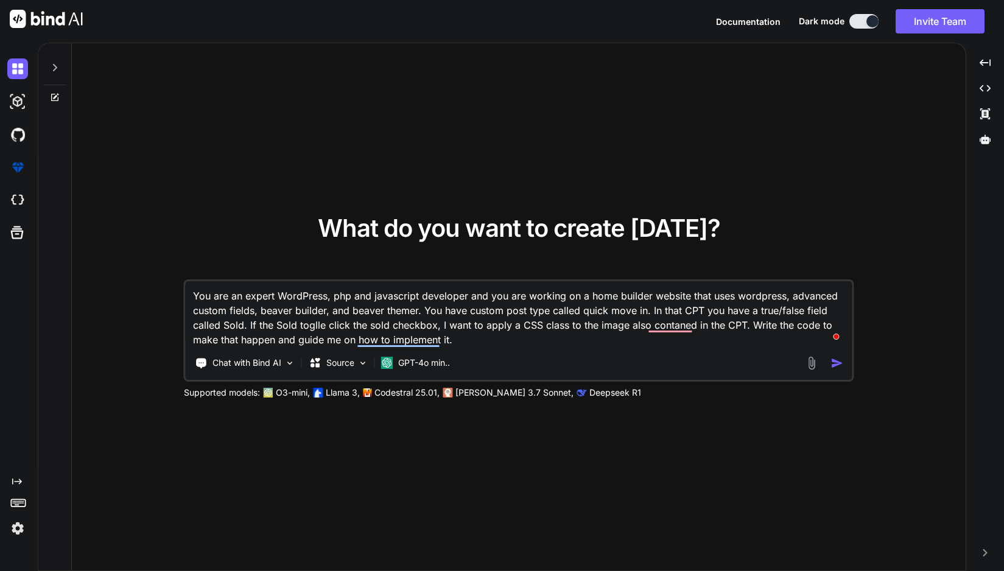
type textarea "You are an expert WordPress, php and javascript developer and you are working o…"
type textarea "x"
type textarea "You are an expert WordPress, php and javascript developer and you are working o…"
type textarea "x"
type textarea "You are an expert WordPress, php and javascript developer and you are working o…"
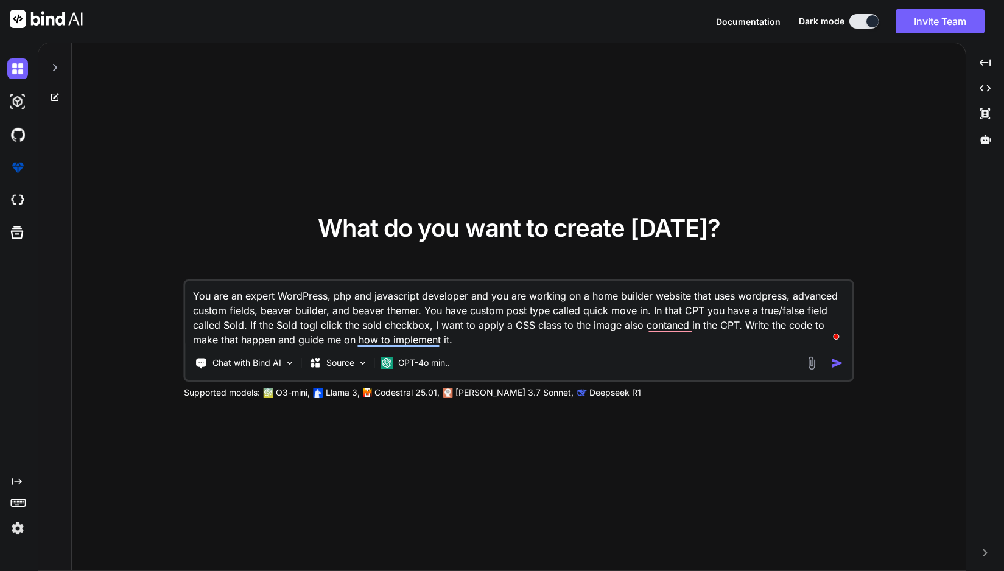
type textarea "x"
type textarea "You are an expert WordPress, php and javascript developer and you are working o…"
type textarea "x"
type textarea "You are an expert WordPress, php and javascript developer and you are working o…"
type textarea "x"
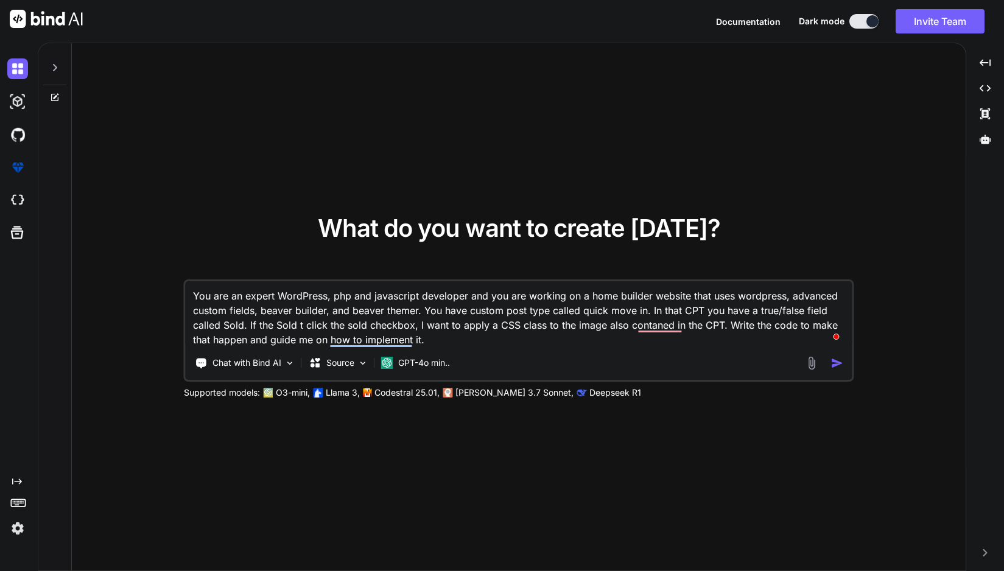
type textarea "You are an expert WordPress, php and javascript developer and you are working o…"
type textarea "x"
type textarea "You are an expert WordPress, php and javascript developer and you are working o…"
type textarea "x"
type textarea "You are an expert WordPress, php and javascript developer and you are working o…"
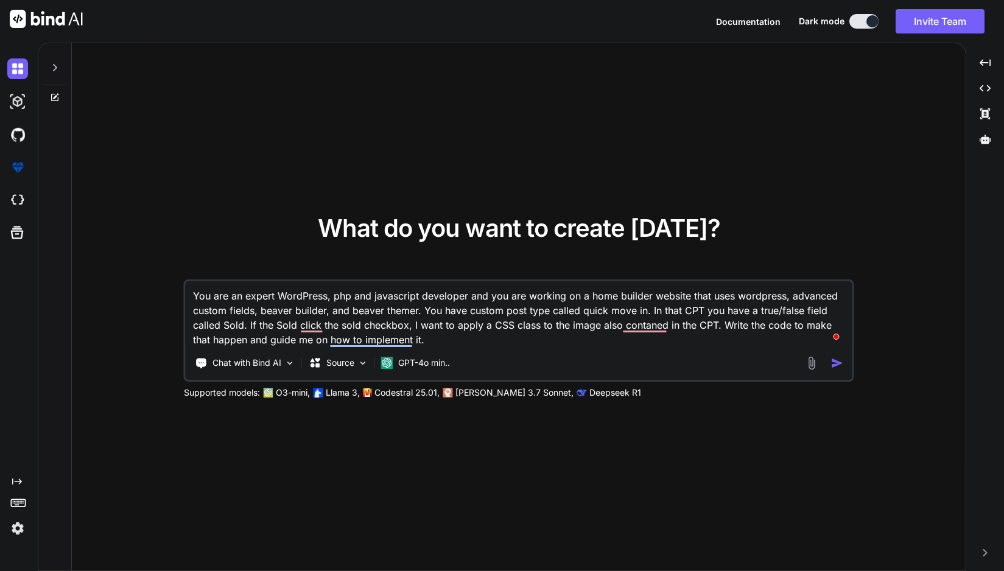
type textarea "x"
type textarea "You are an expert WordPress, php and javascript developer and you are working o…"
type textarea "x"
type textarea "You are an expert WordPress, php and javascript developer and you are working o…"
type textarea "x"
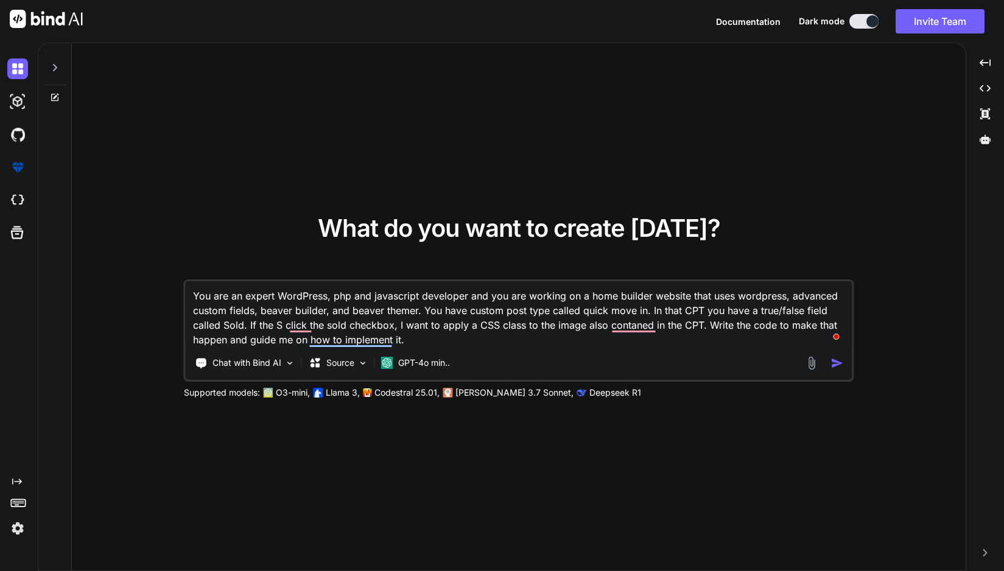
type textarea "You are an expert WordPress, php and javascript developer and you are working o…"
type textarea "x"
type textarea "You are an expert WordPress, php and javascript developer and you are working o…"
type textarea "x"
type textarea "You are an expert WordPress, php and javascript developer and you are working o…"
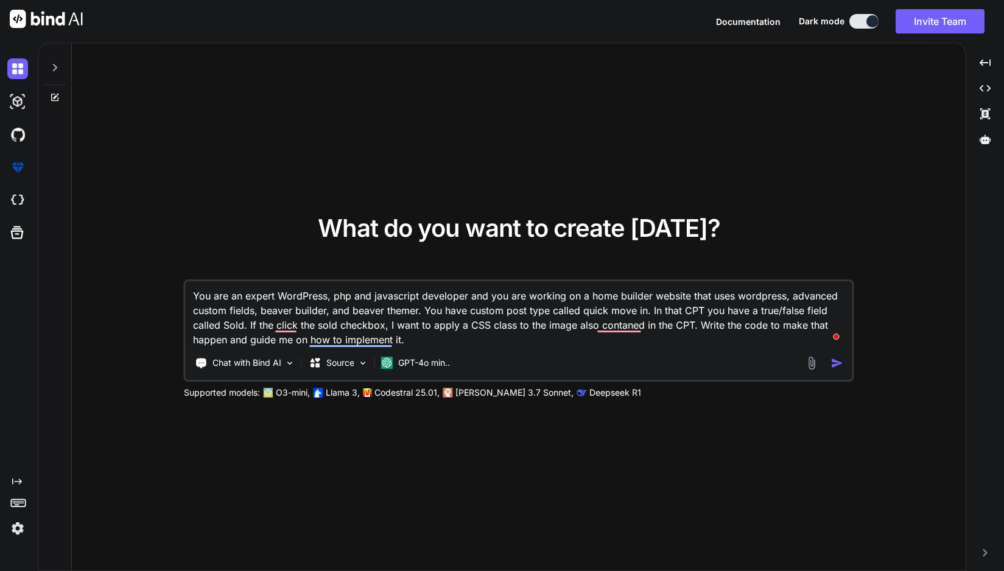
type textarea "x"
type textarea "You are an expert WordPress, php and javascript developer and you are working o…"
type textarea "x"
type textarea "You are an expert WordPress, php and javascript developer and you are working o…"
type textarea "x"
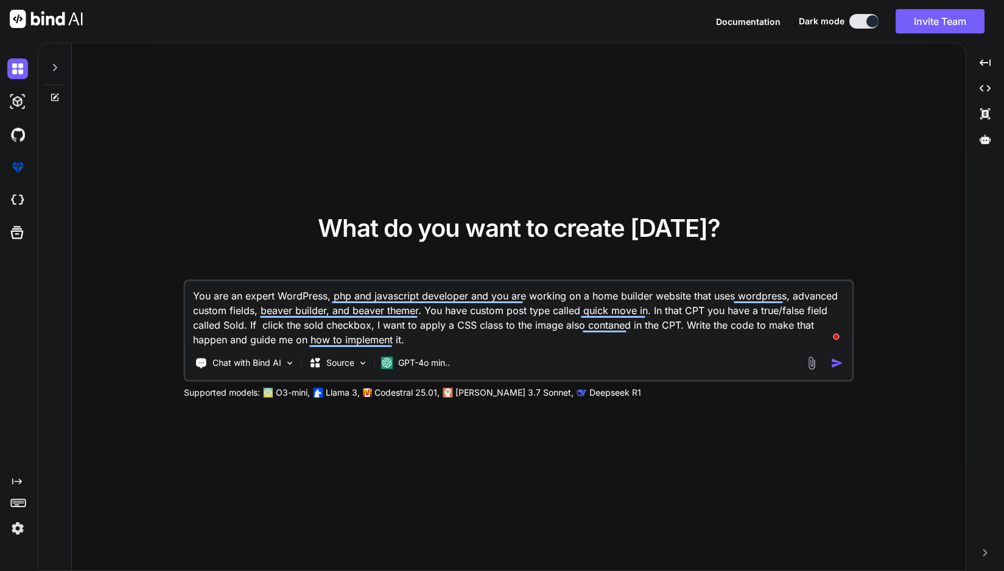
type textarea "You are an expert WordPress, php and javascript developer and you are working o…"
type textarea "x"
type textarea "You are an expert WordPress, php and javascript developer and you are working o…"
type textarea "x"
type textarea "You are an expert WordPress, php and javascript developer and you are working o…"
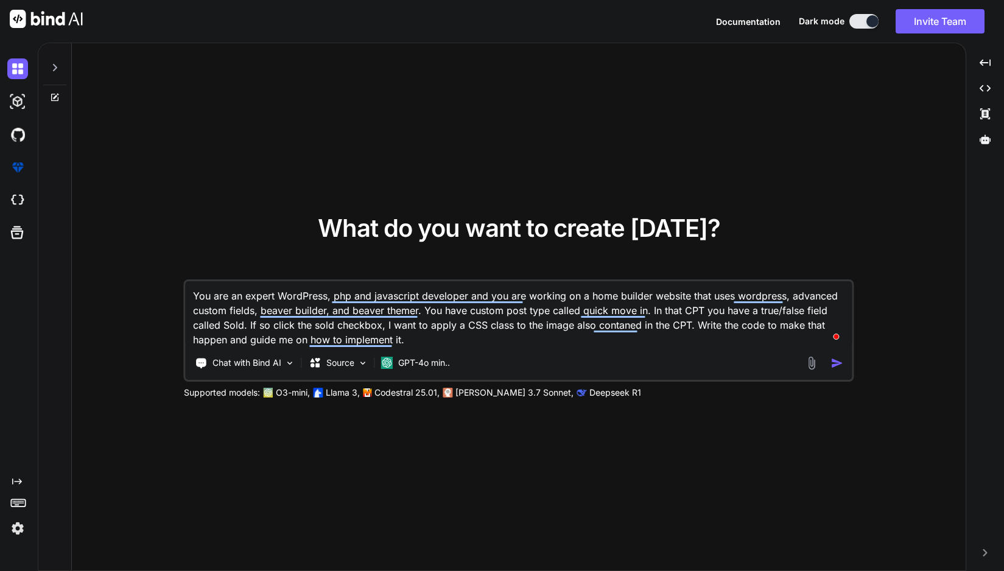
type textarea "x"
type textarea "You are an expert WordPress, php and javascript developer and you are working o…"
type textarea "x"
type textarea "You are an expert WordPress, php and javascript developer and you are working o…"
type textarea "x"
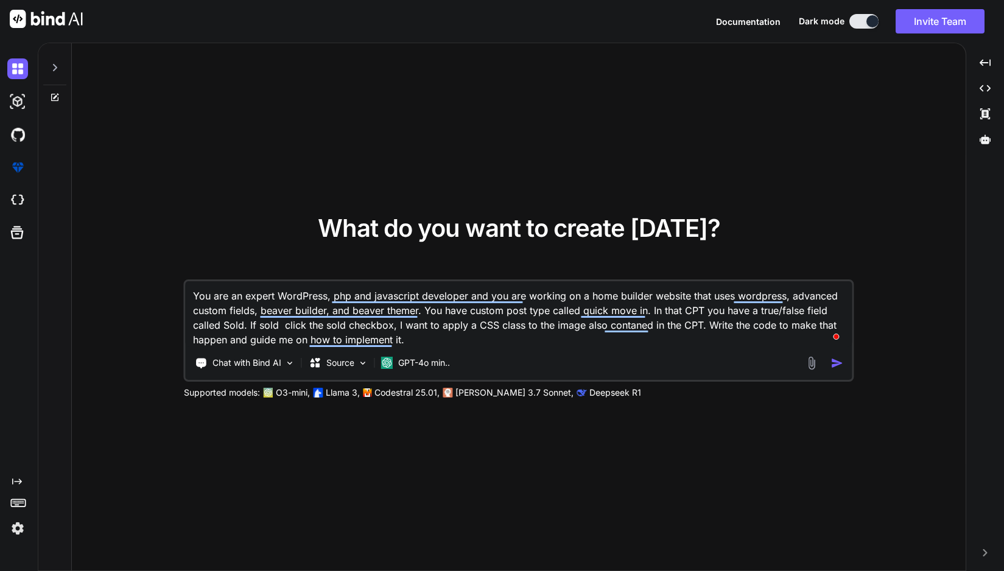
type textarea "You are an expert WordPress, php and javascript developer and you are working o…"
type textarea "x"
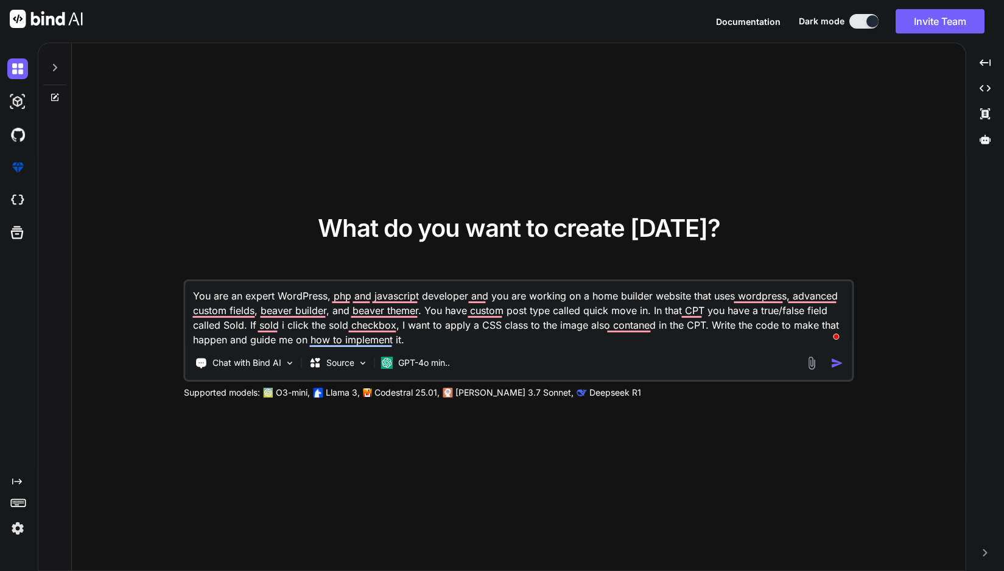
type textarea "You are an expert WordPress, php and javascript developer and you are working o…"
type textarea "x"
type textarea "You are an expert WordPress, php and javascript developer and you are working o…"
type textarea "x"
type textarea "You are an expert WordPress, php and javascript developer and you are working o…"
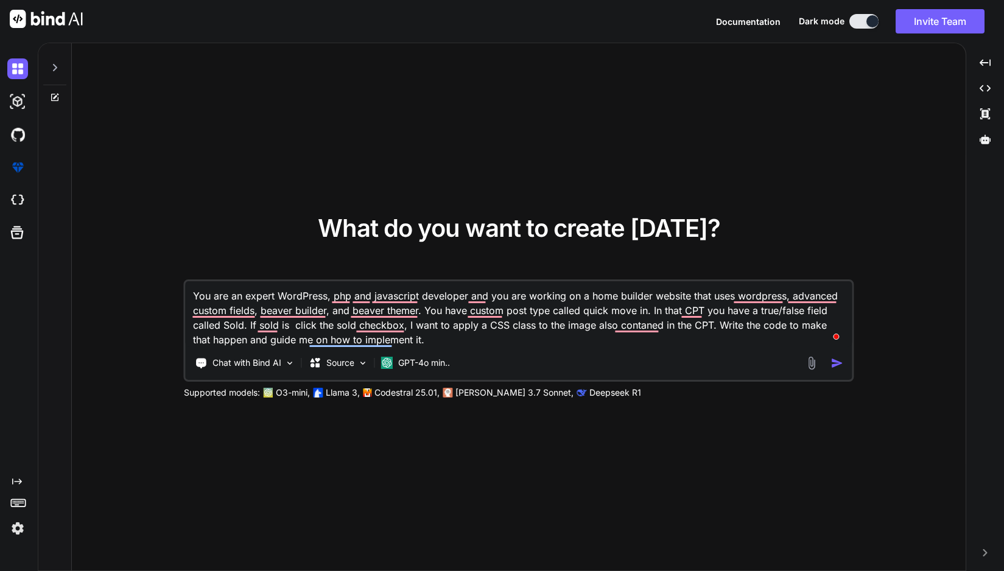
type textarea "x"
type textarea "You are an expert WordPress, php and javascript developer and you are working o…"
type textarea "x"
type textarea "You are an expert WordPress, php and javascript developer and you are working o…"
type textarea "x"
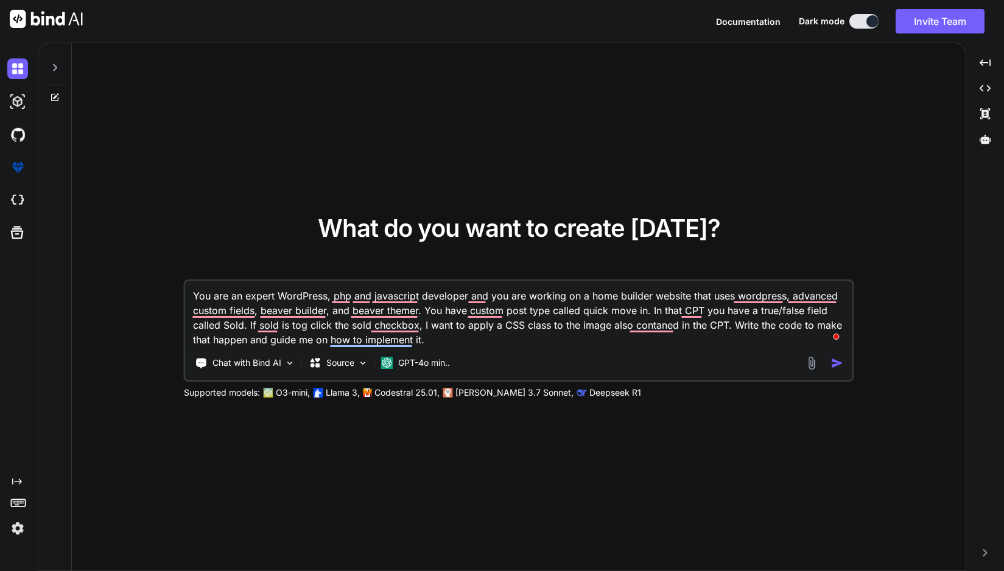
type textarea "You are an expert WordPress, php and javascript developer and you are working o…"
type textarea "x"
type textarea "You are an expert WordPress, php and javascript developer and you are working o…"
type textarea "x"
type textarea "You are an expert WordPress, php and javascript developer and you are working o…"
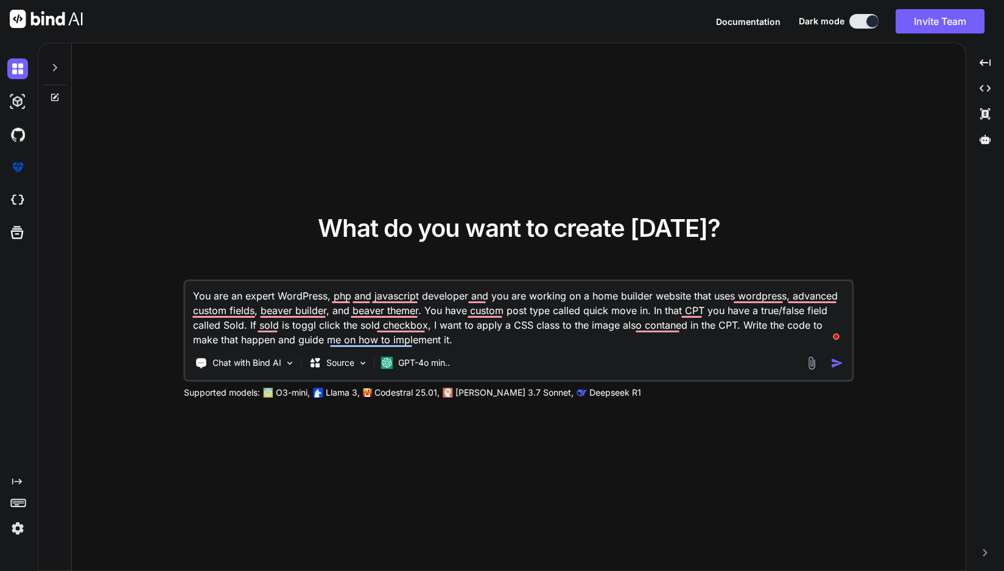
type textarea "x"
type textarea "You are an expert WordPress, php and javascript developer and you are working o…"
type textarea "x"
type textarea "You are an expert WordPress, php and javascript developer and you are working o…"
type textarea "x"
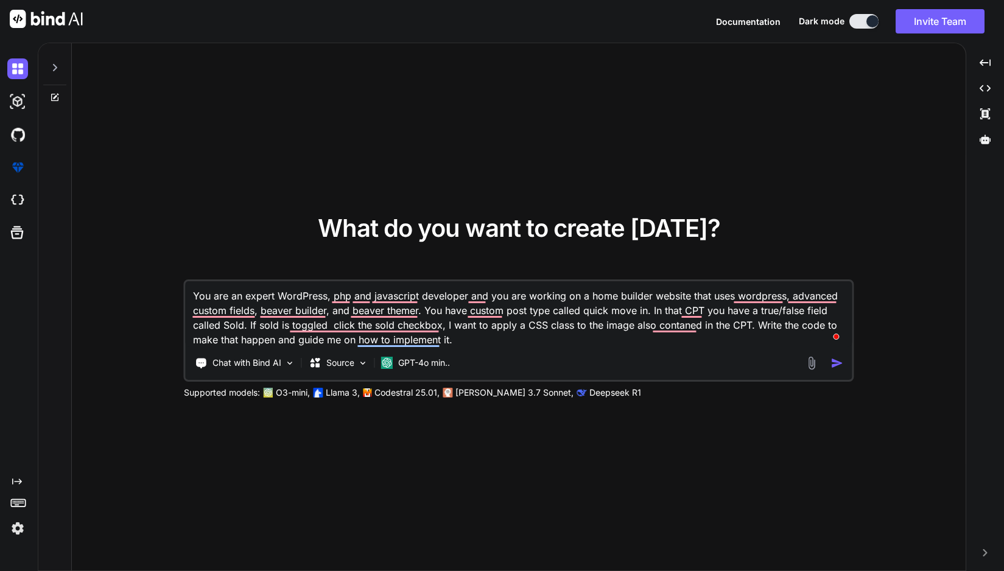
type textarea "You are an expert WordPress, php and javascript developer and you are working o…"
type textarea "x"
type textarea "You are an expert WordPress, php and javascript developer and you are working o…"
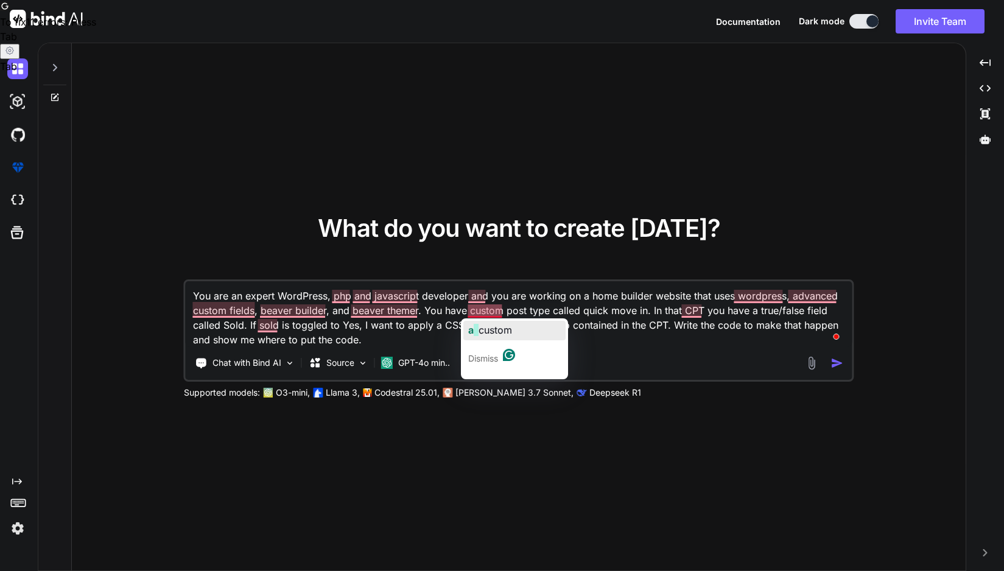
click at [474, 332] on span "button" at bounding box center [476, 330] width 5 height 12
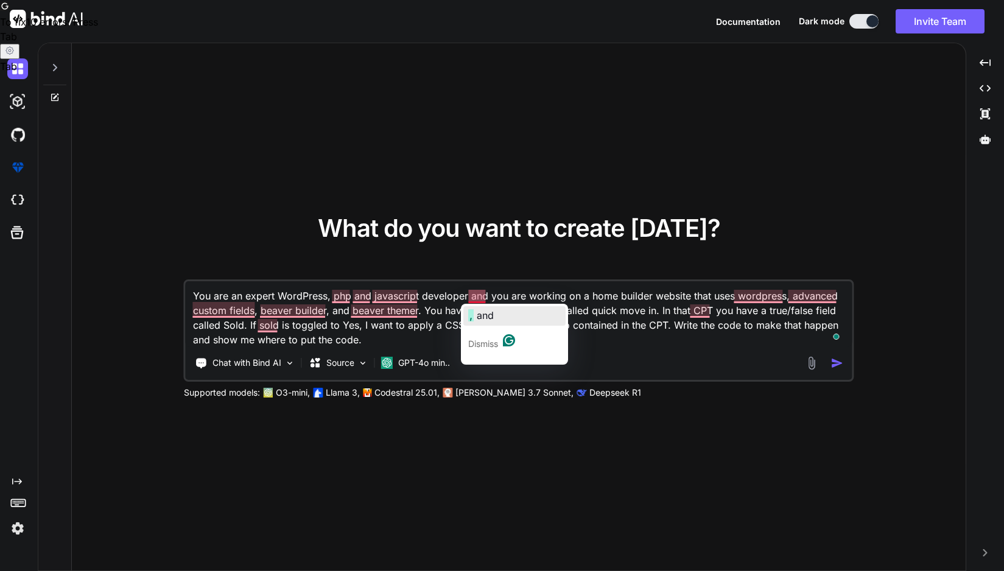
click at [479, 312] on span "and" at bounding box center [485, 315] width 17 height 12
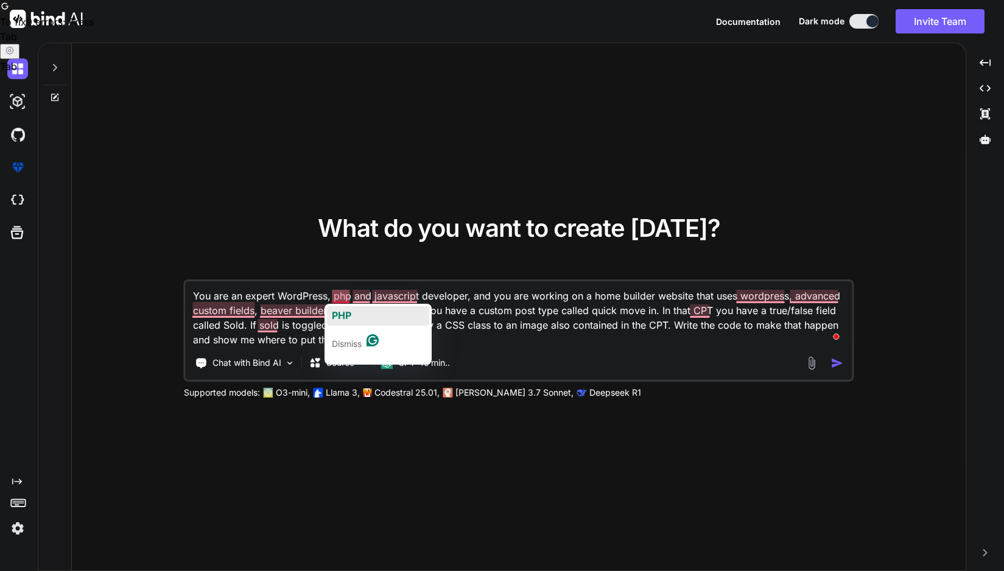
click at [340, 315] on span "PHP" at bounding box center [341, 315] width 19 height 12
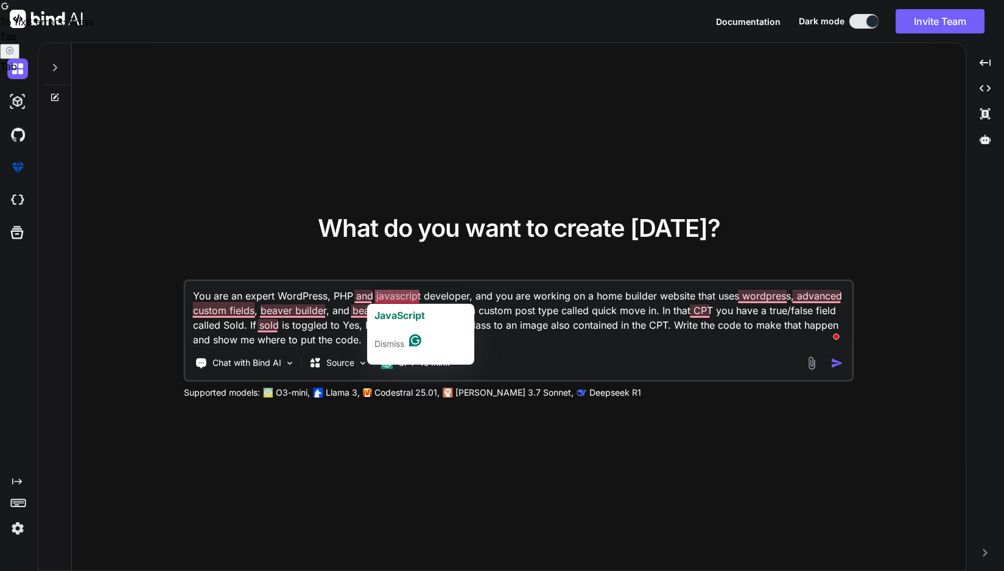
click at [390, 312] on span "JavaScript" at bounding box center [399, 315] width 51 height 12
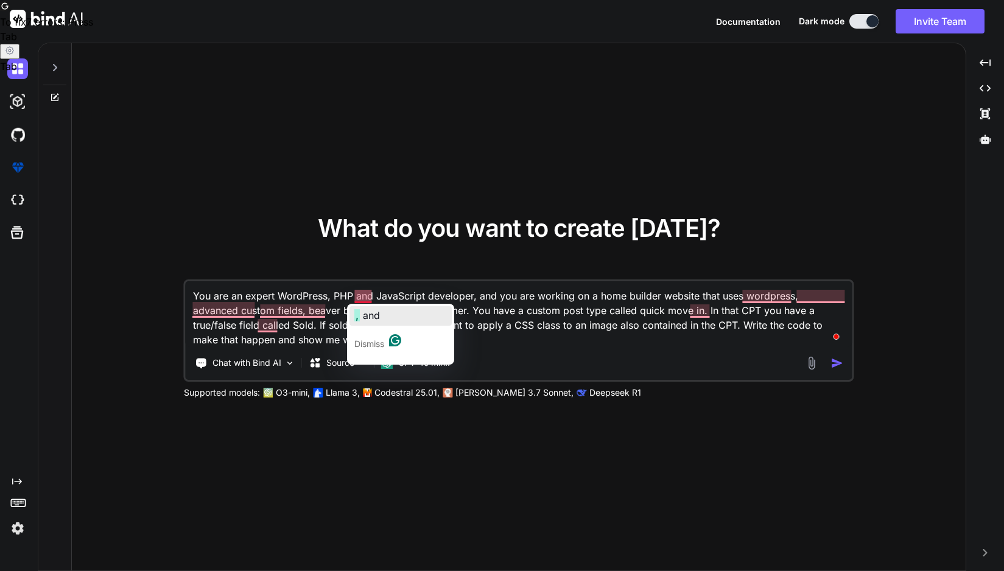
click at [365, 314] on span "and" at bounding box center [371, 315] width 17 height 12
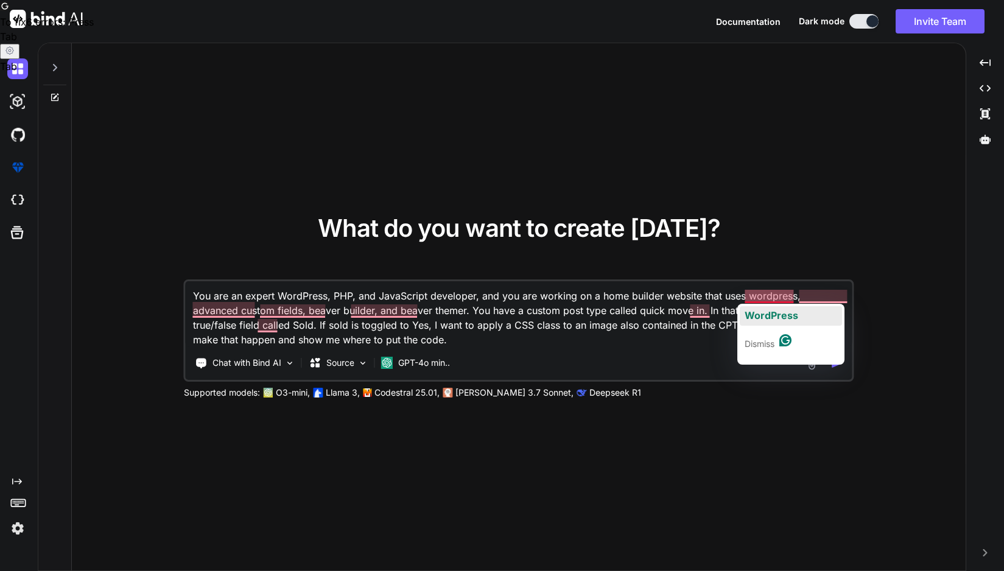
click at [769, 314] on span "WordPress" at bounding box center [772, 315] width 54 height 12
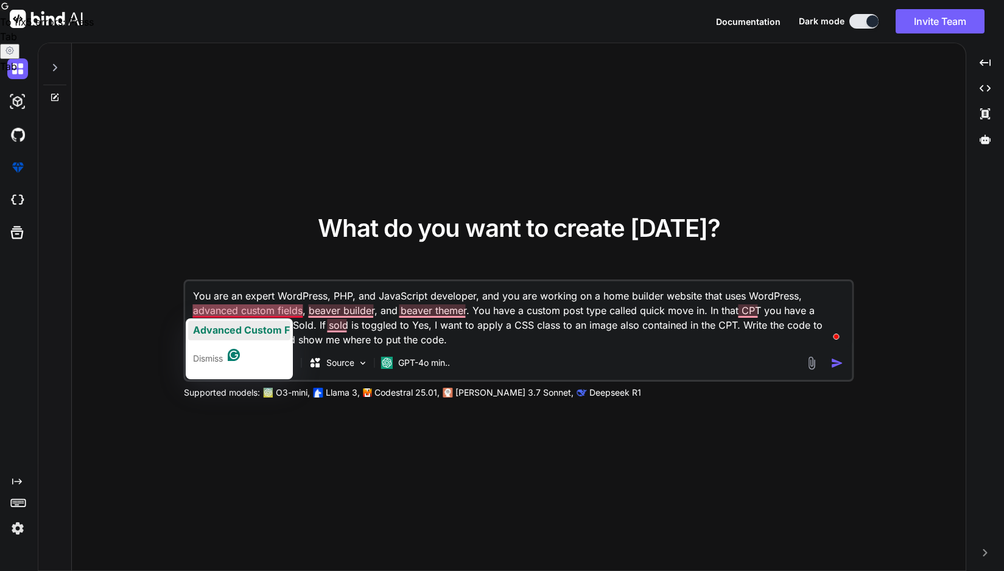
click at [239, 330] on span "Advanced Custom Fields" at bounding box center [252, 330] width 119 height 12
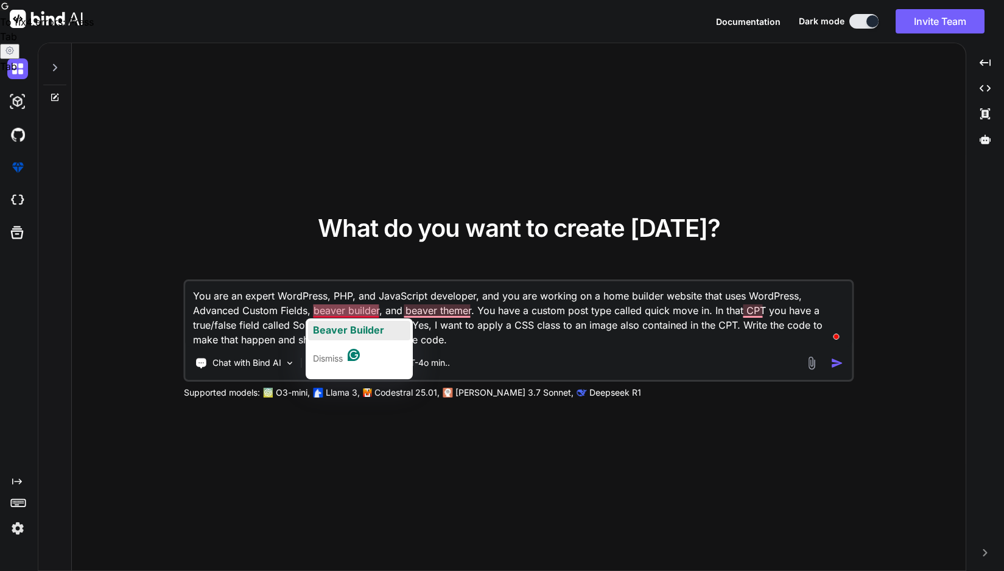
click at [353, 328] on span "Beaver Builder" at bounding box center [348, 330] width 71 height 12
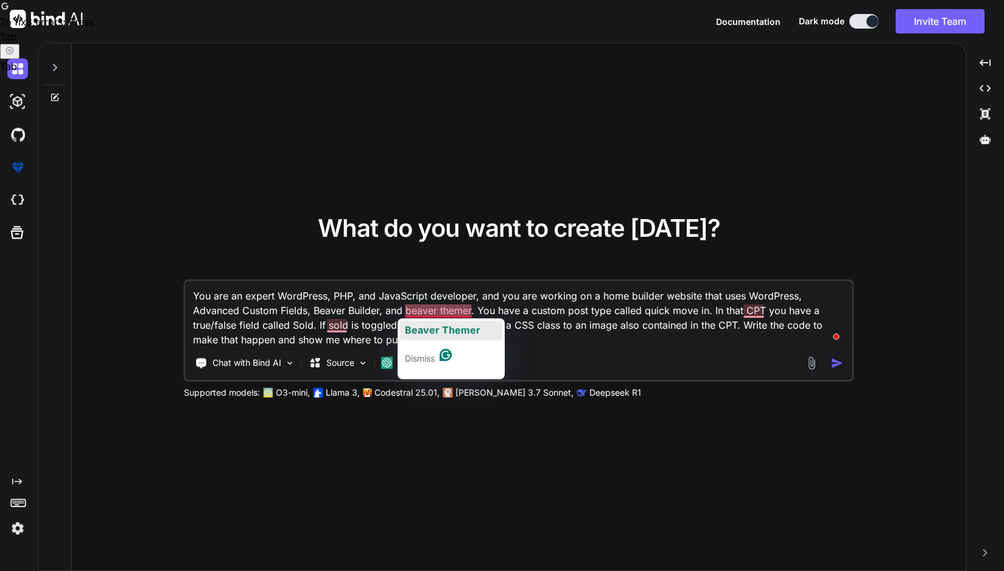
click at [416, 328] on span "Beaver Themer" at bounding box center [442, 330] width 75 height 12
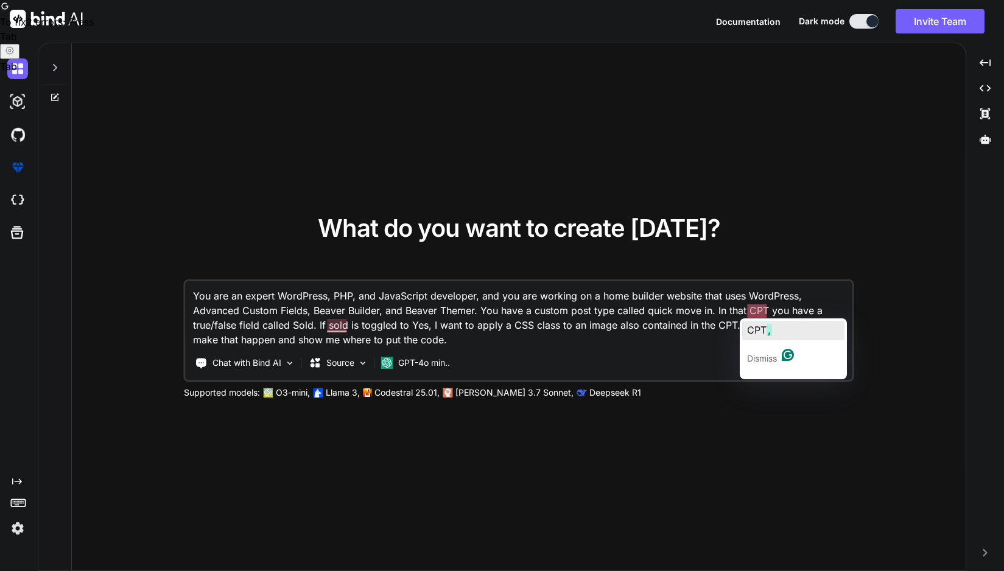
click at [757, 328] on span "CPT" at bounding box center [756, 330] width 19 height 12
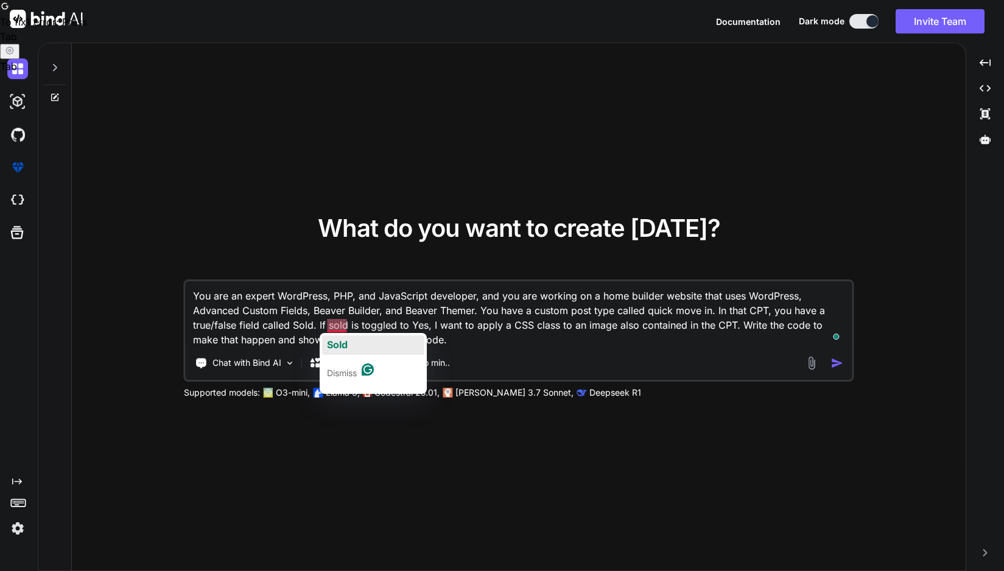
click at [334, 347] on span "Sold" at bounding box center [337, 344] width 21 height 12
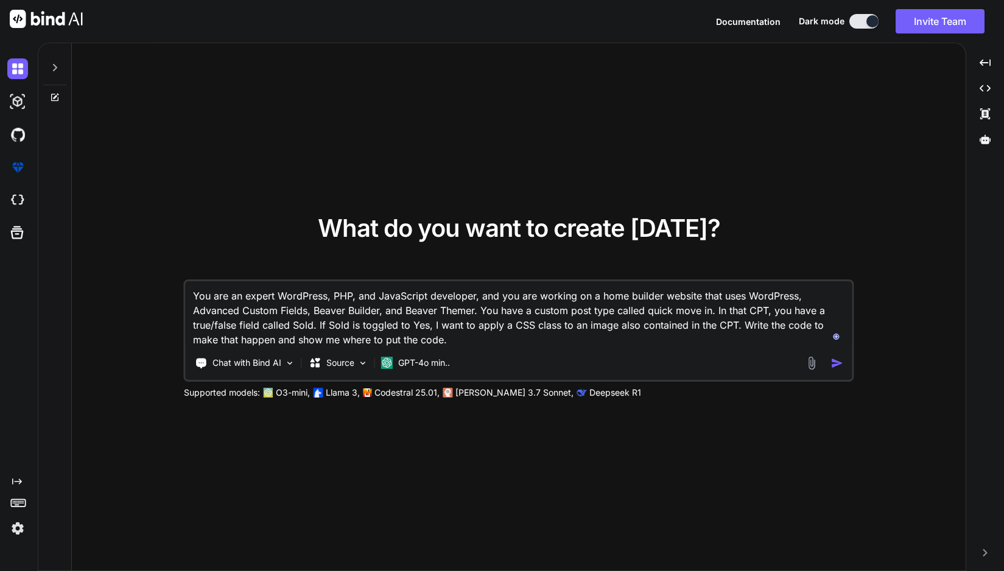
click at [841, 366] on img "button" at bounding box center [837, 363] width 13 height 13
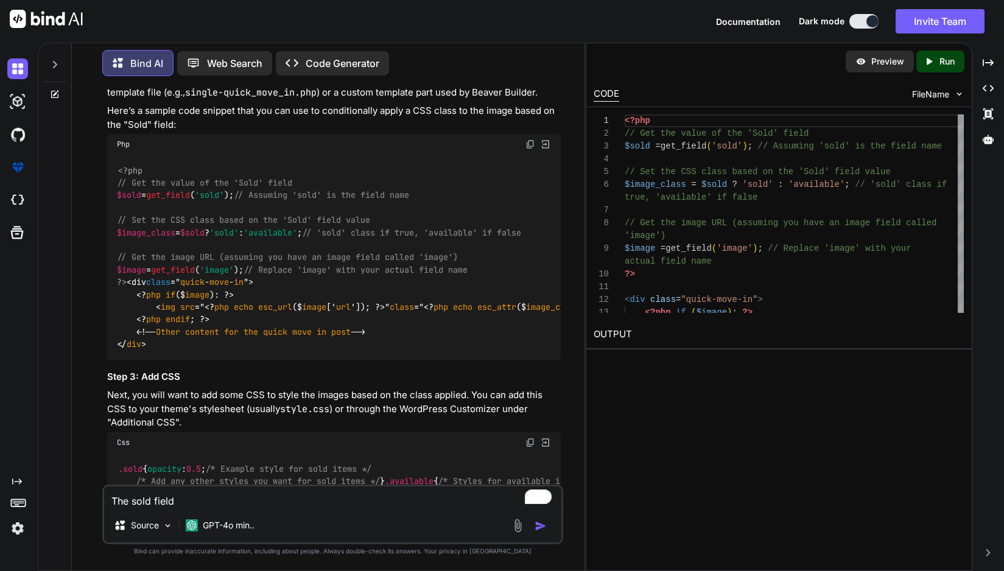
scroll to position [261, 0]
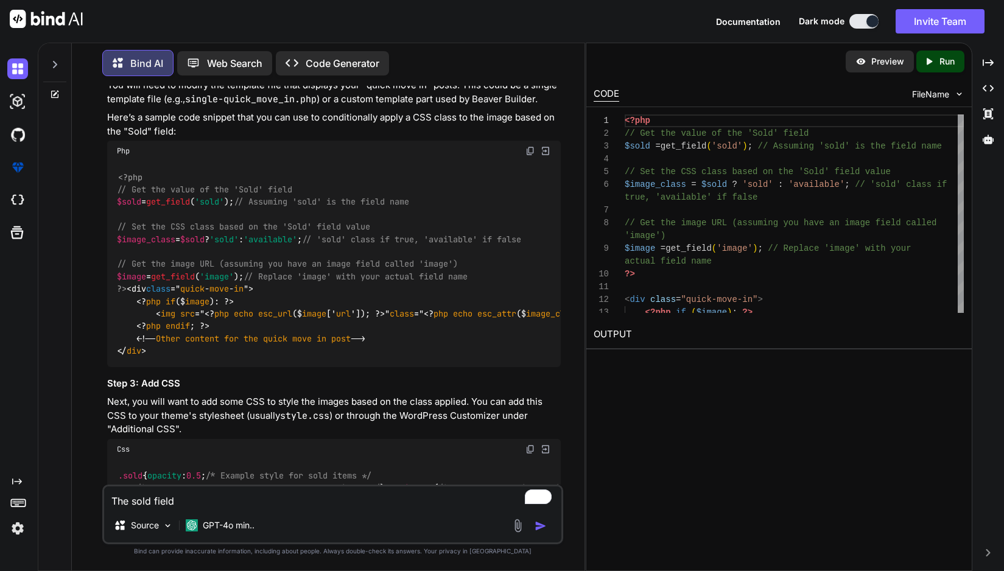
drag, startPoint x: 195, startPoint y: 500, endPoint x: 98, endPoint y: 498, distance: 97.4
click at [98, 498] on div "You You are an expert WordPress, PHP, and JavaScript developer, and you are wor…" at bounding box center [333, 328] width 503 height 485
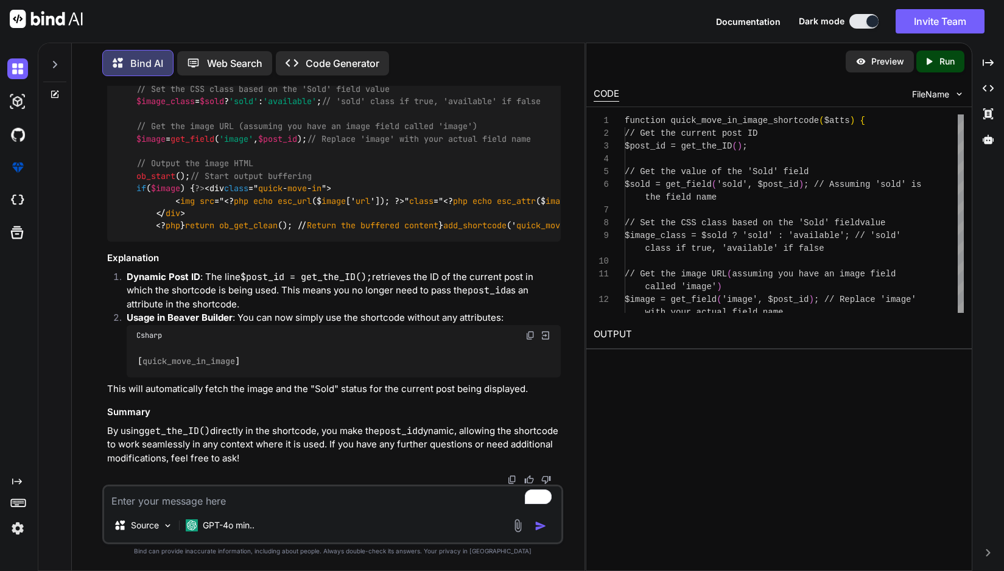
scroll to position [2132, 0]
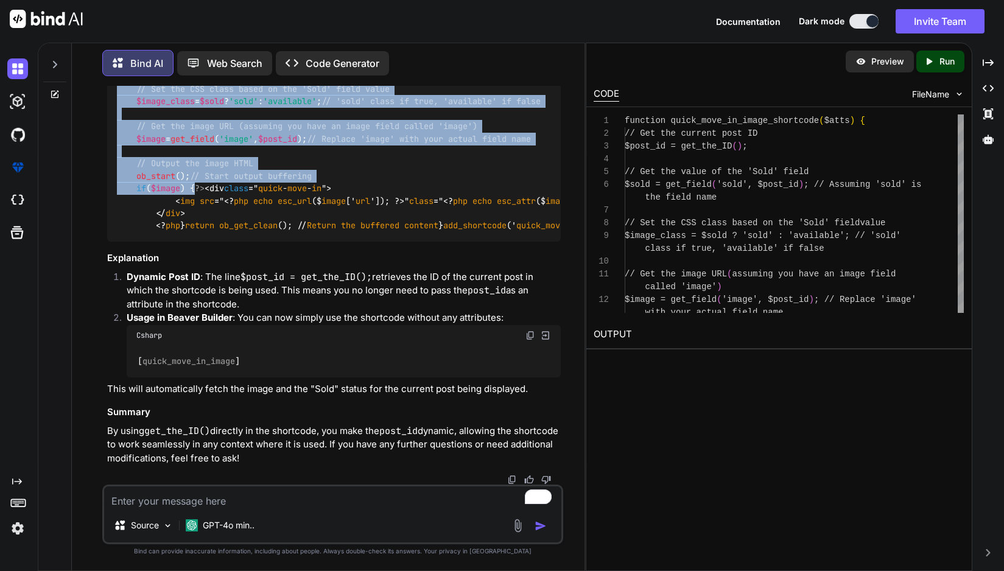
drag, startPoint x: 119, startPoint y: 286, endPoint x: 417, endPoint y: 384, distance: 313.4
click at [262, 242] on div "function quick_move_in_image_shortcode ( $atts ) { // Get the current post ID $…" at bounding box center [334, 133] width 454 height 218
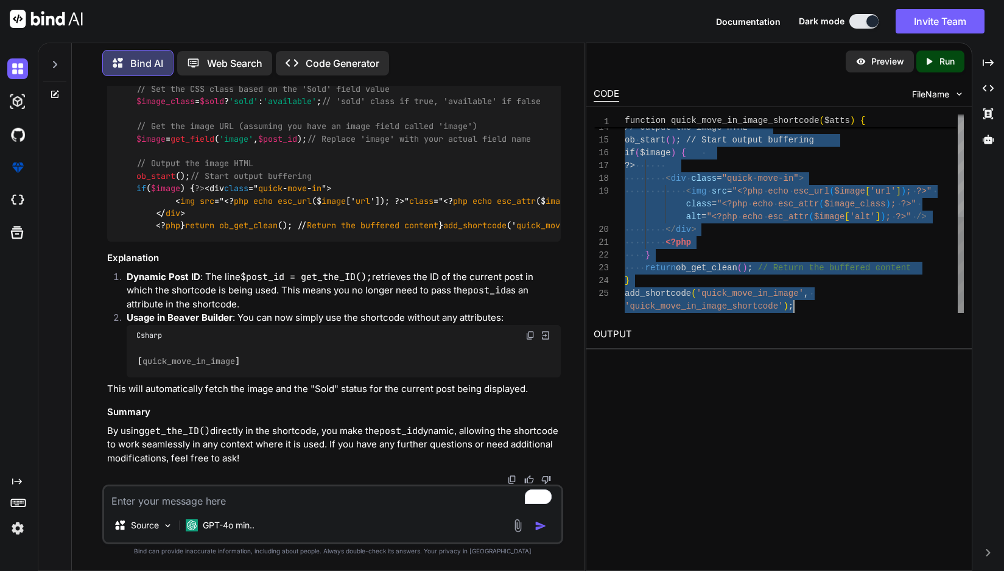
drag, startPoint x: 626, startPoint y: 119, endPoint x: 840, endPoint y: 317, distance: 291.2
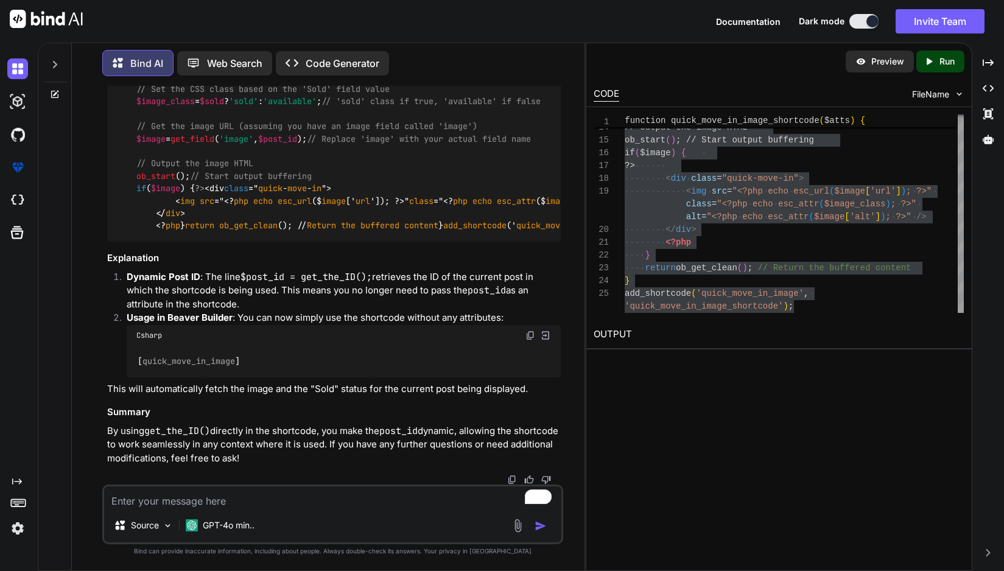
click at [160, 502] on textarea "To enrich screen reader interactions, please activate Accessibility in Grammarl…" at bounding box center [332, 497] width 457 height 22
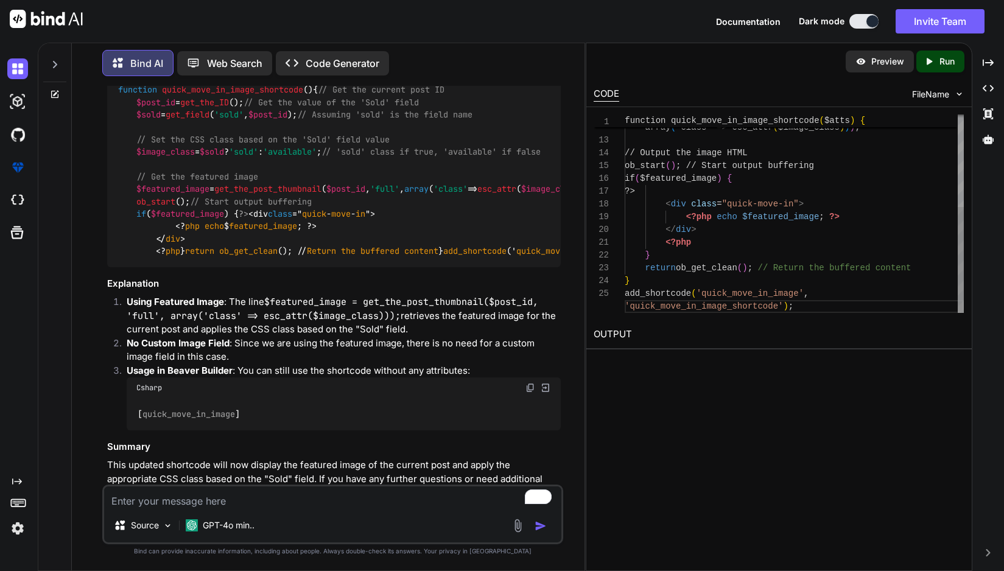
scroll to position [102, 0]
